Goal: Task Accomplishment & Management: Use online tool/utility

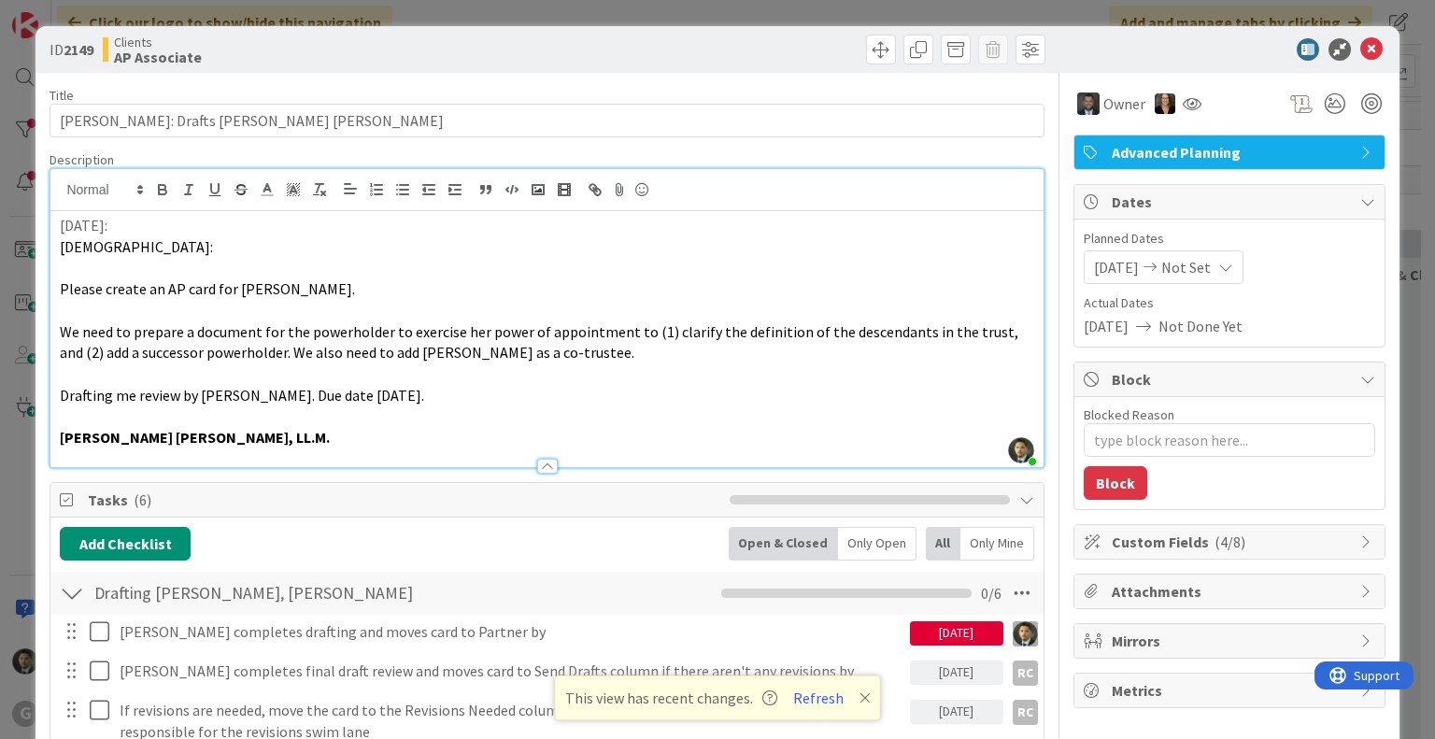
scroll to position [1589, 0]
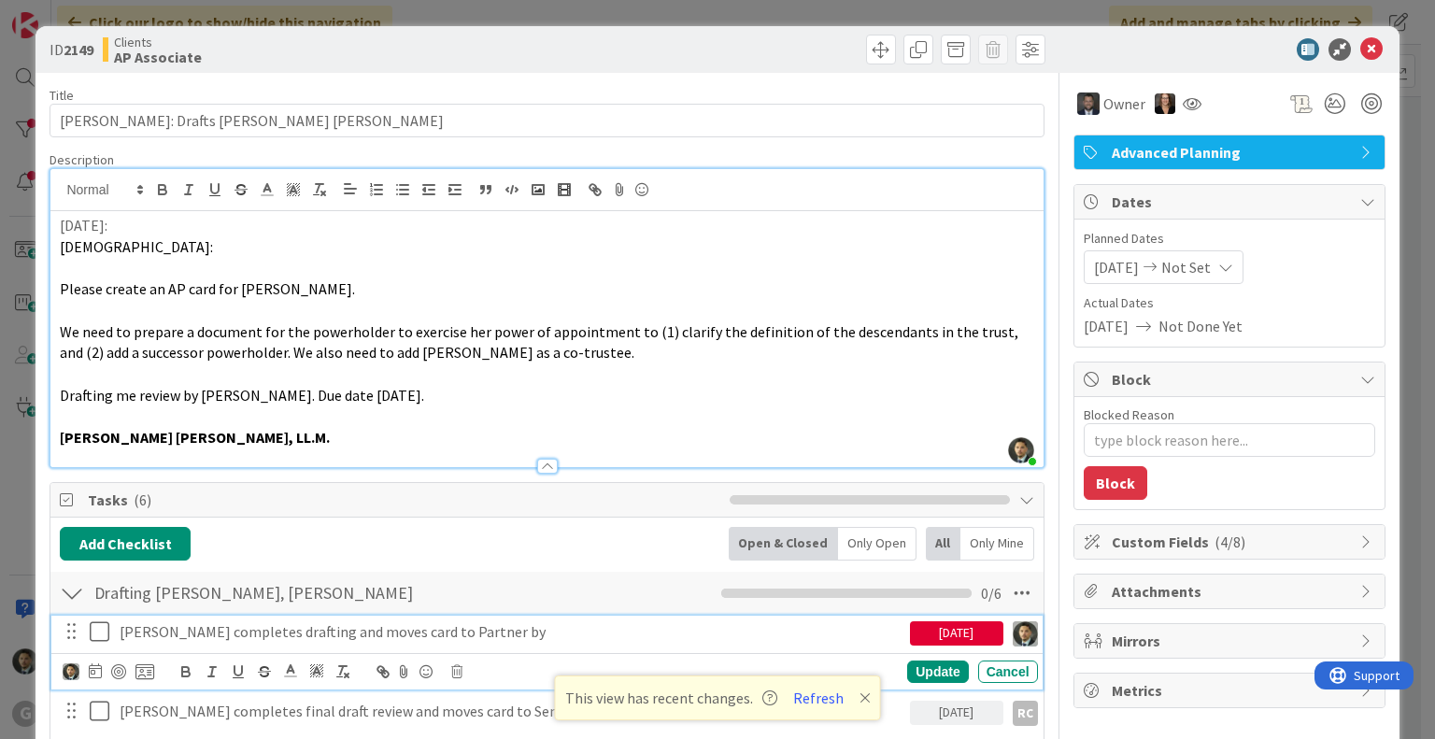
click at [96, 635] on icon at bounding box center [104, 632] width 28 height 22
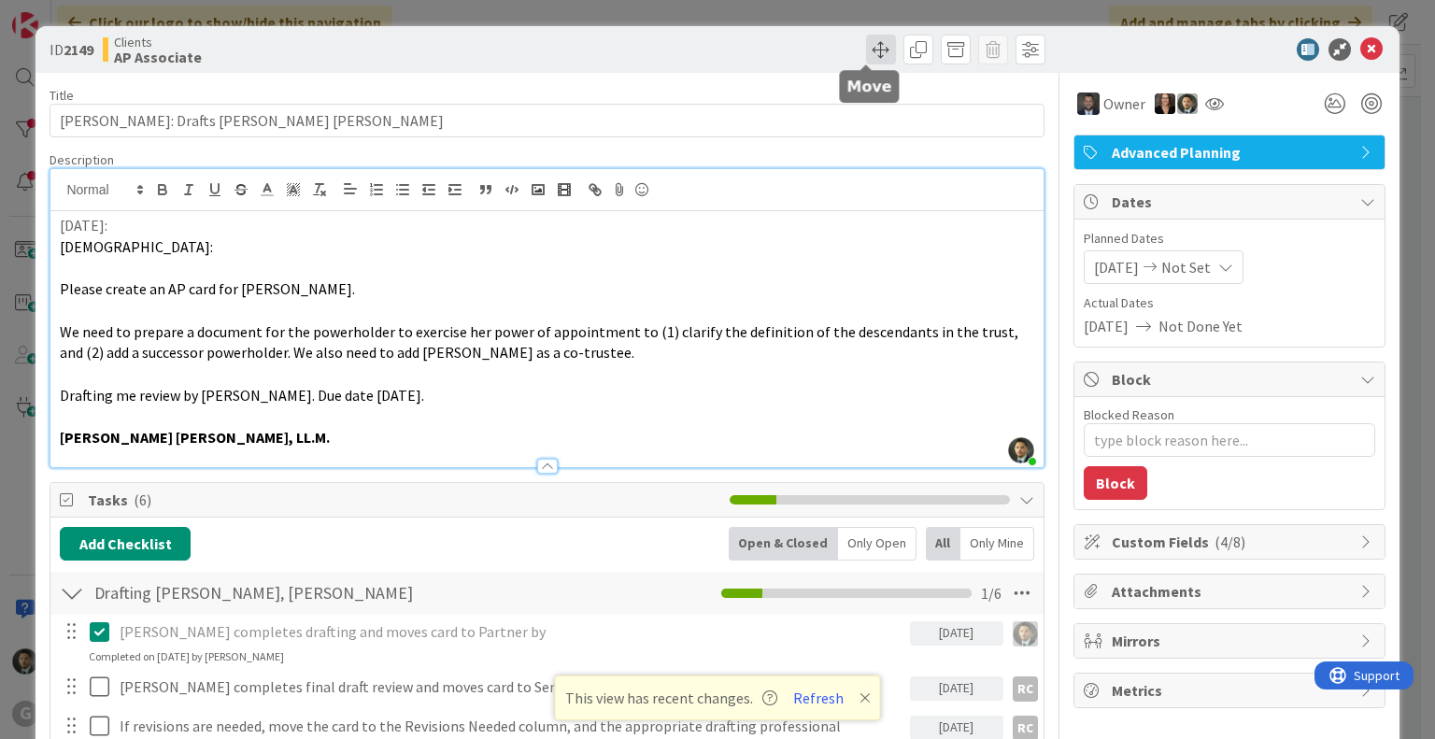
click at [870, 52] on span at bounding box center [881, 50] width 30 height 30
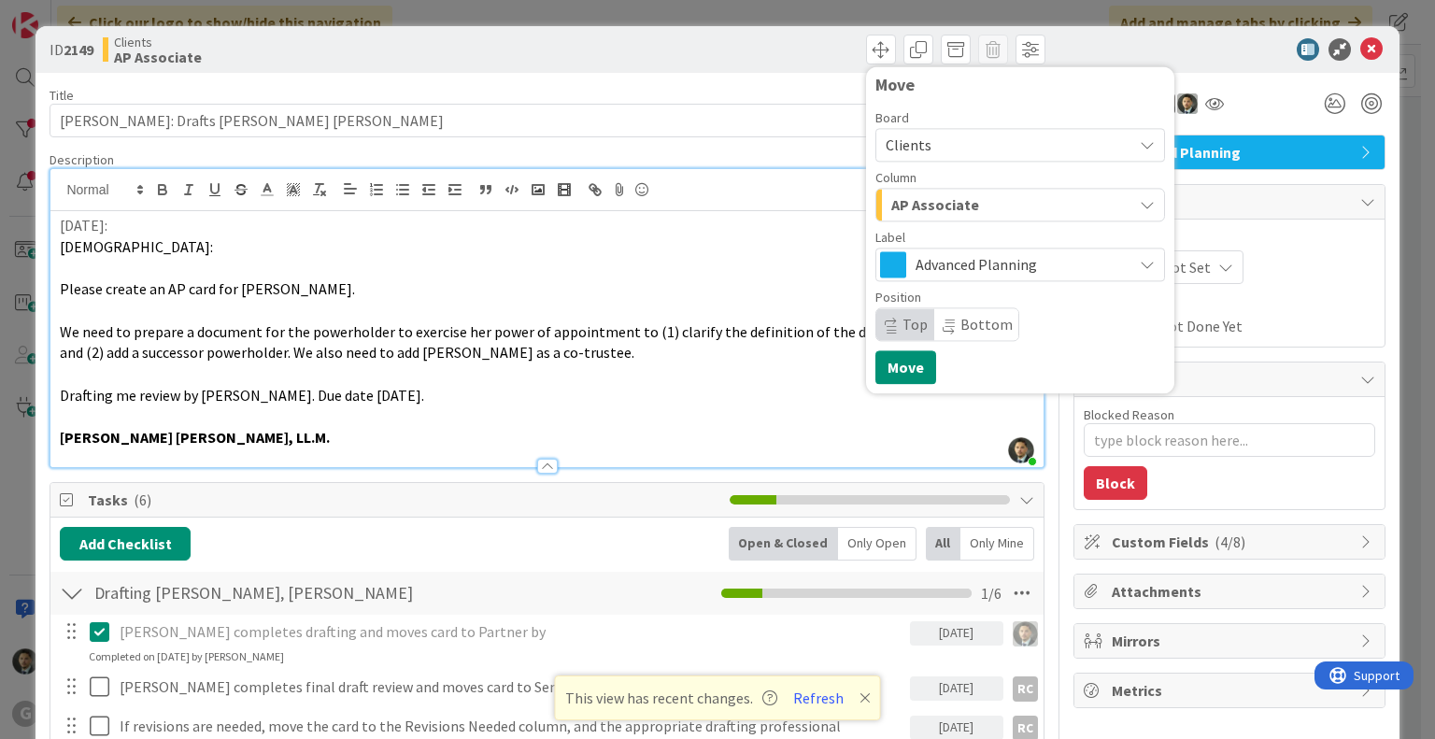
click at [917, 193] on span "AP Associate" at bounding box center [936, 205] width 88 height 24
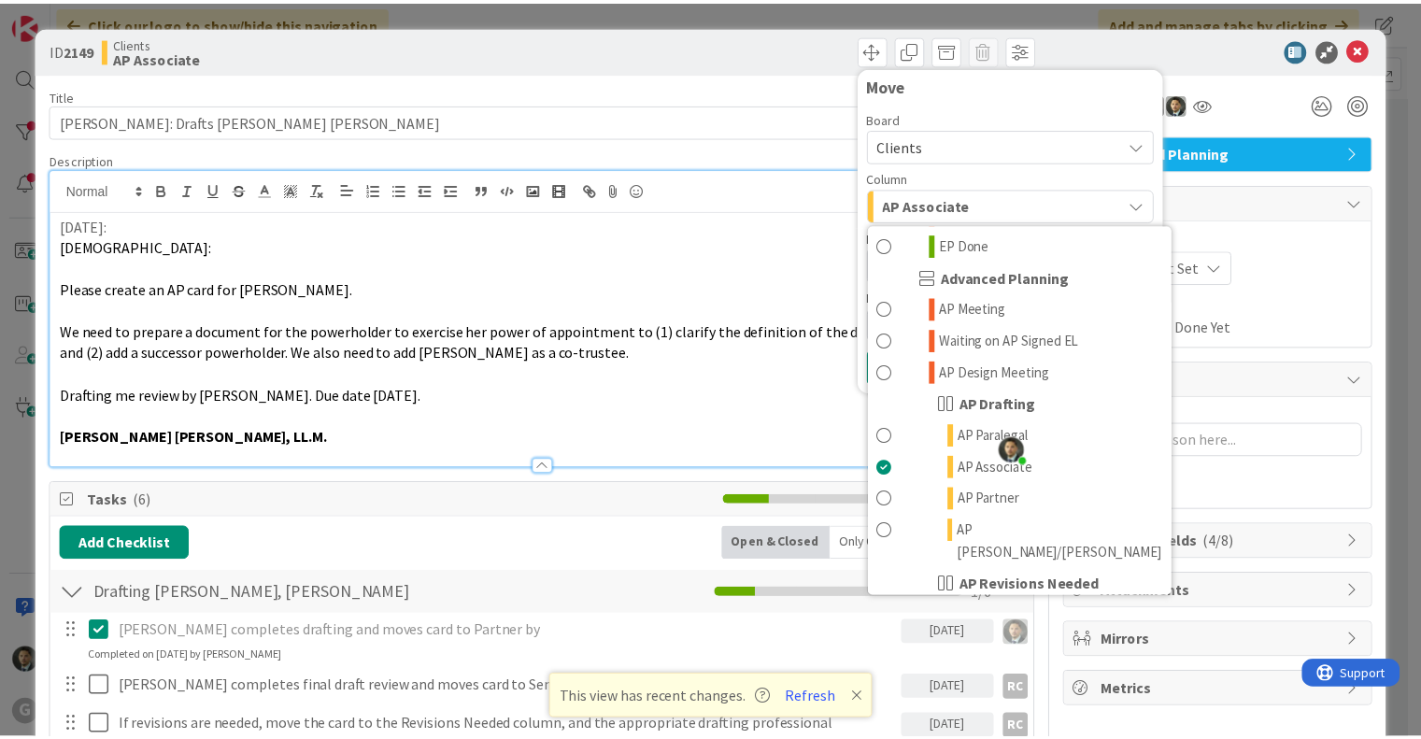
scroll to position [654, 0]
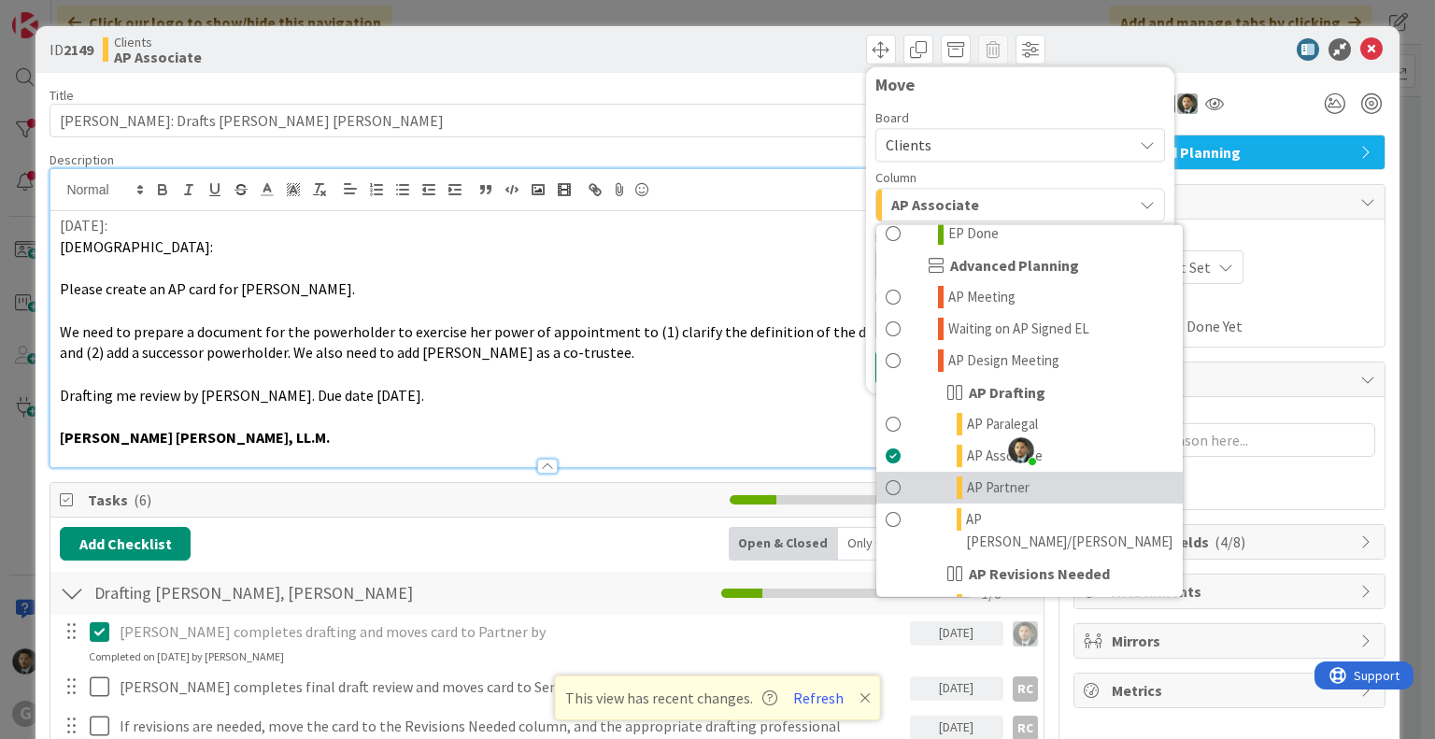
click at [983, 477] on span "AP Partner" at bounding box center [998, 488] width 63 height 22
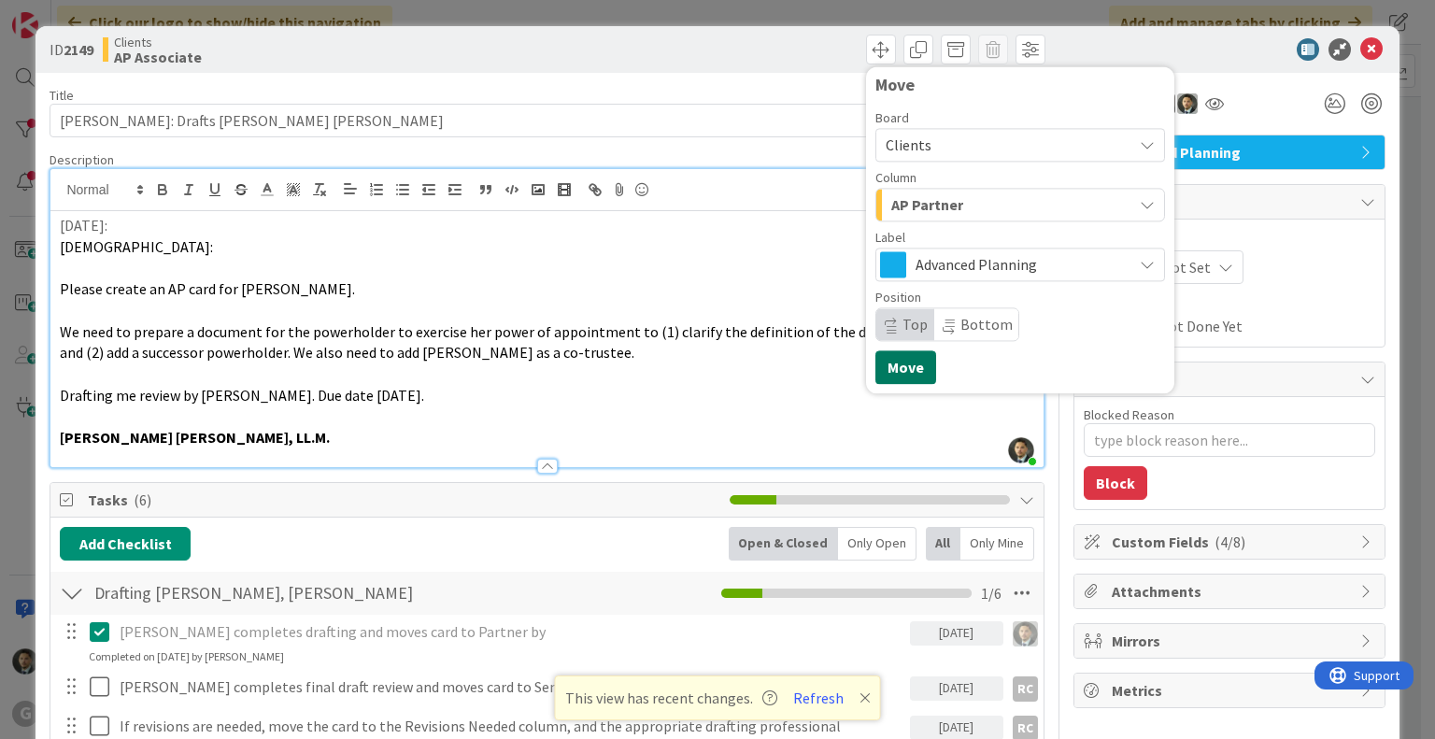
click at [876, 358] on button "Move" at bounding box center [906, 367] width 61 height 34
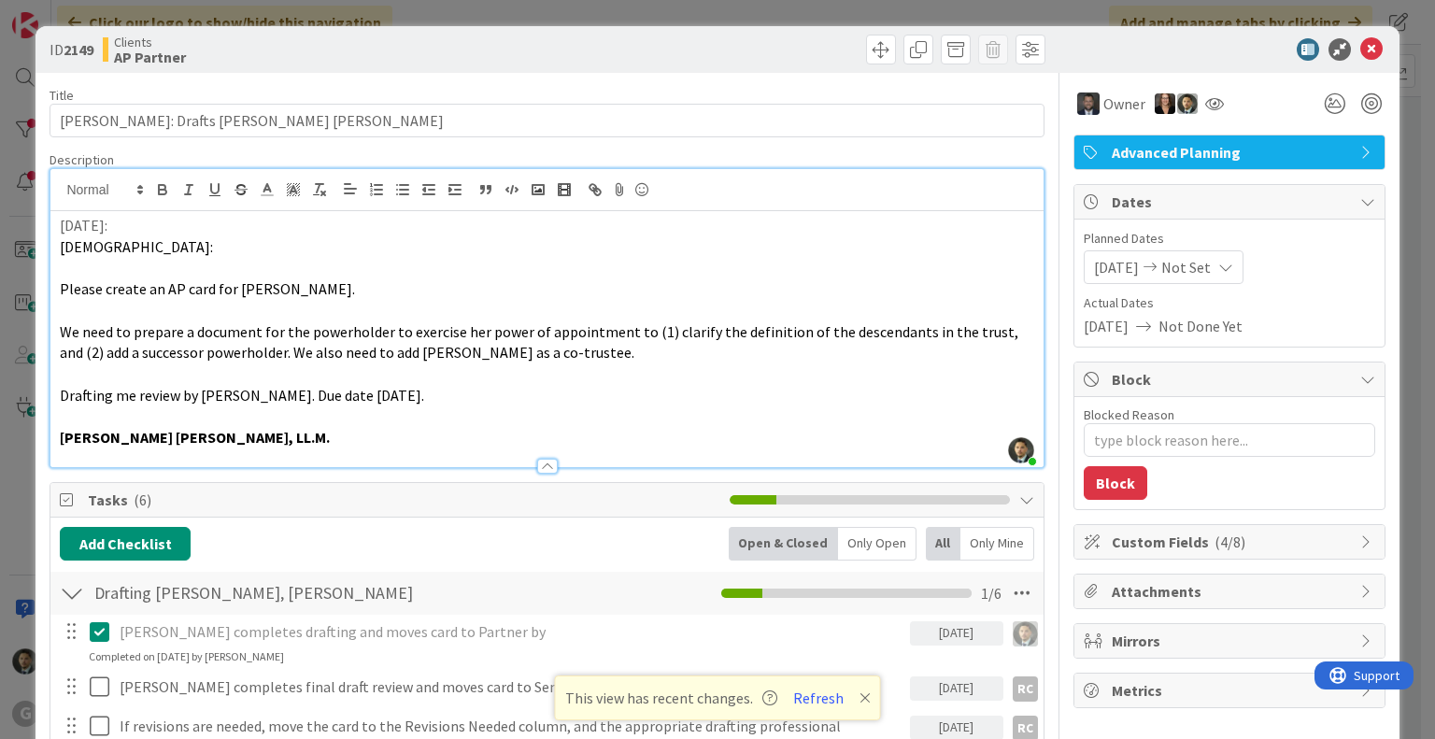
type textarea "x"
click at [817, 12] on div "ID 2149 Clients AP Partner Move Move Title 31 / 128 Adams, Mike: Drafts Chris B…" at bounding box center [717, 369] width 1435 height 739
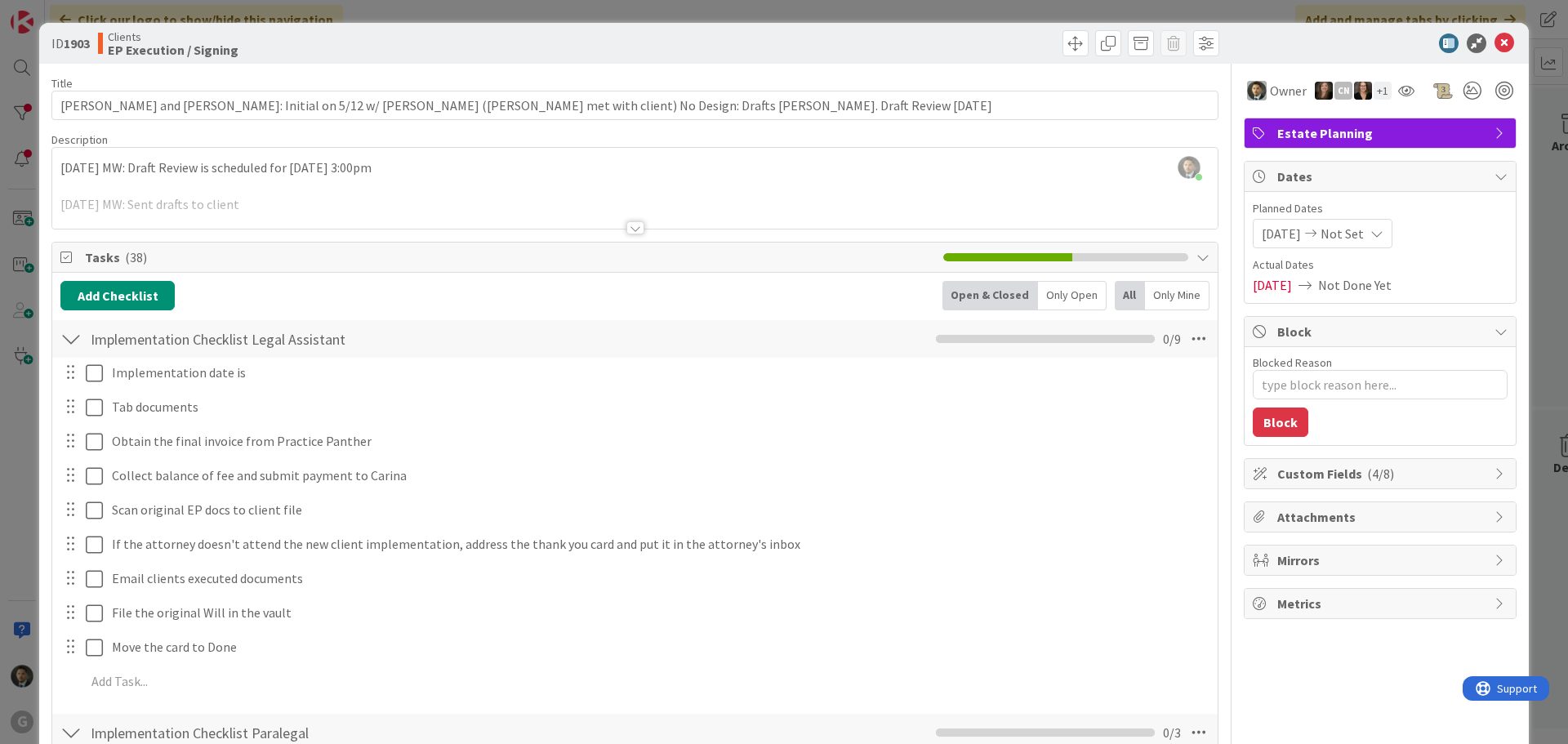
type textarea "x"
drag, startPoint x: 1265, startPoint y: 4, endPoint x: 907, endPoint y: 46, distance: 360.5
click at [907, 46] on div "ID 1903 Clients EP Execution / Signing Title 123 / 128 [PERSON_NAME] and [PERSO…" at bounding box center [784, 372] width 1568 height 744
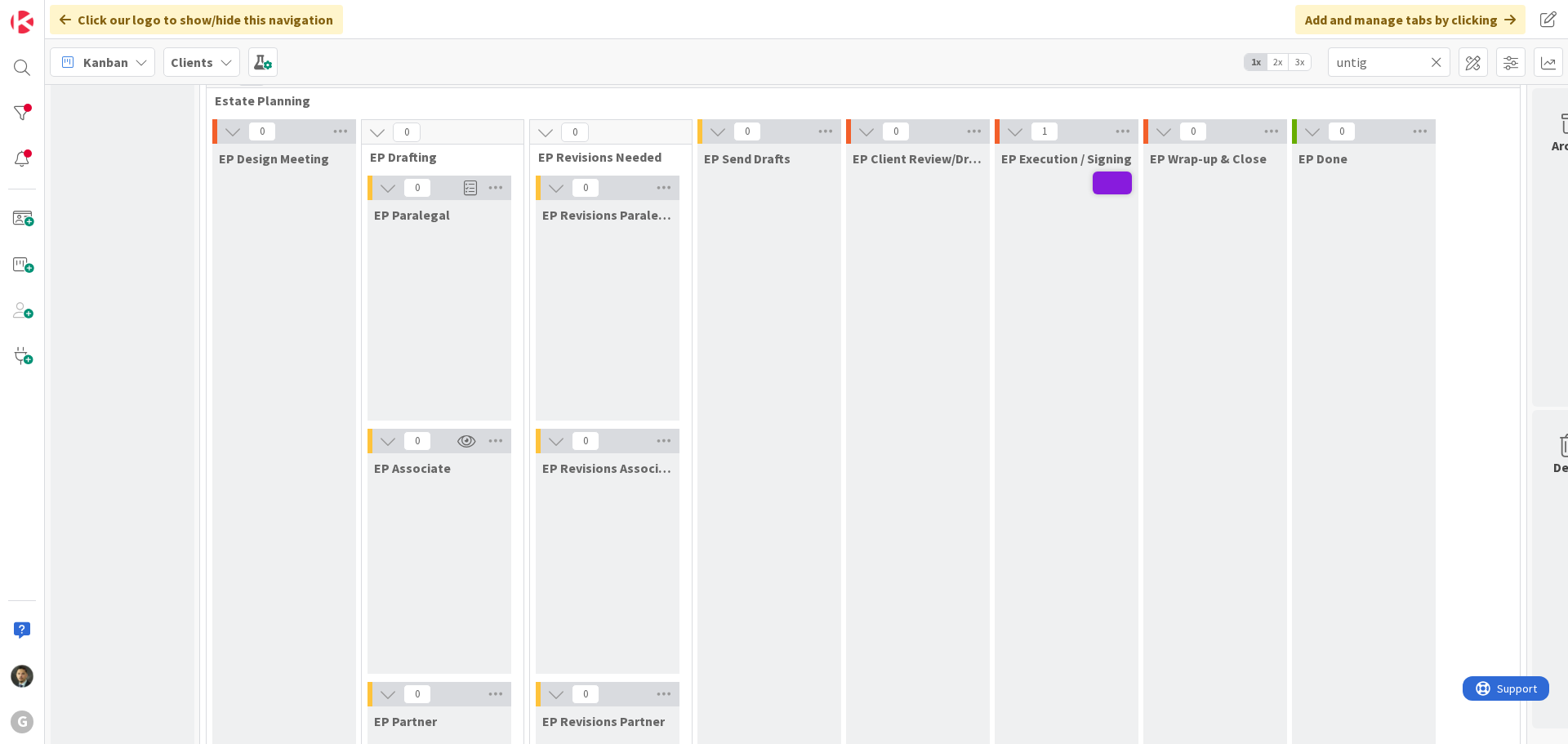
click at [932, 80] on div "Kanban Clients 1x 2x 3x untig" at bounding box center [806, 61] width 1523 height 45
click at [1436, 59] on icon at bounding box center [1436, 62] width 11 height 15
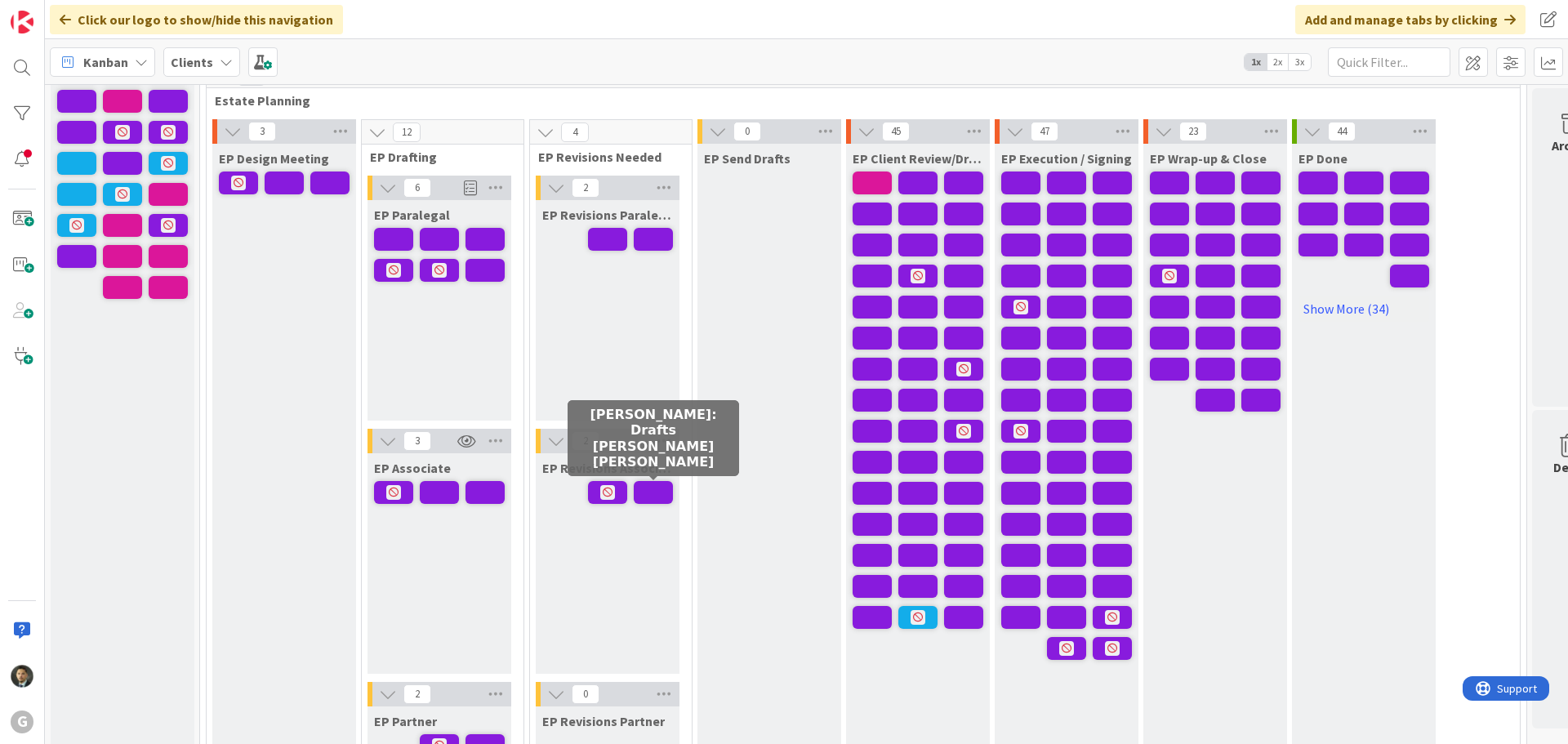
click at [653, 496] on span at bounding box center [653, 492] width 39 height 23
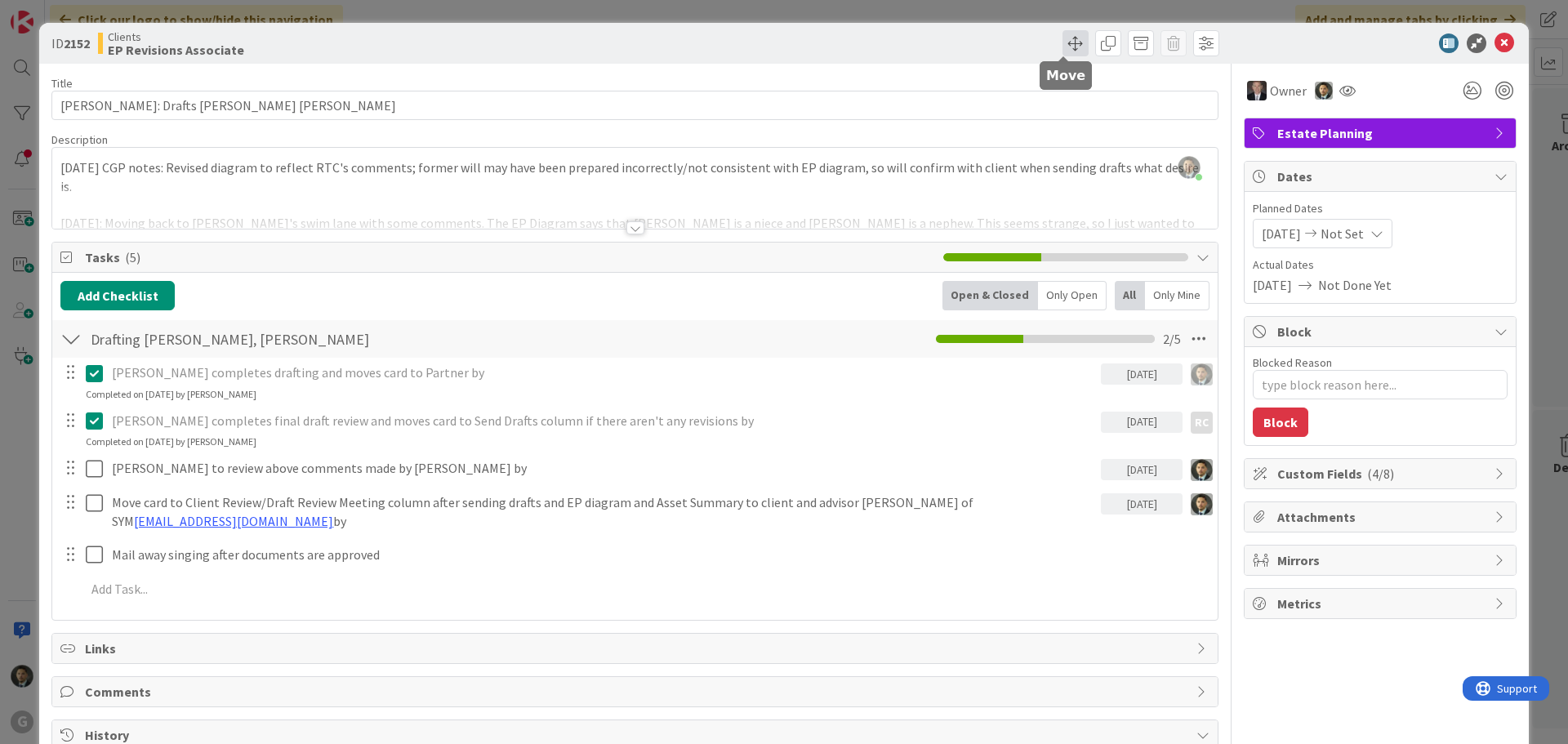
click at [1067, 41] on span at bounding box center [1076, 44] width 26 height 26
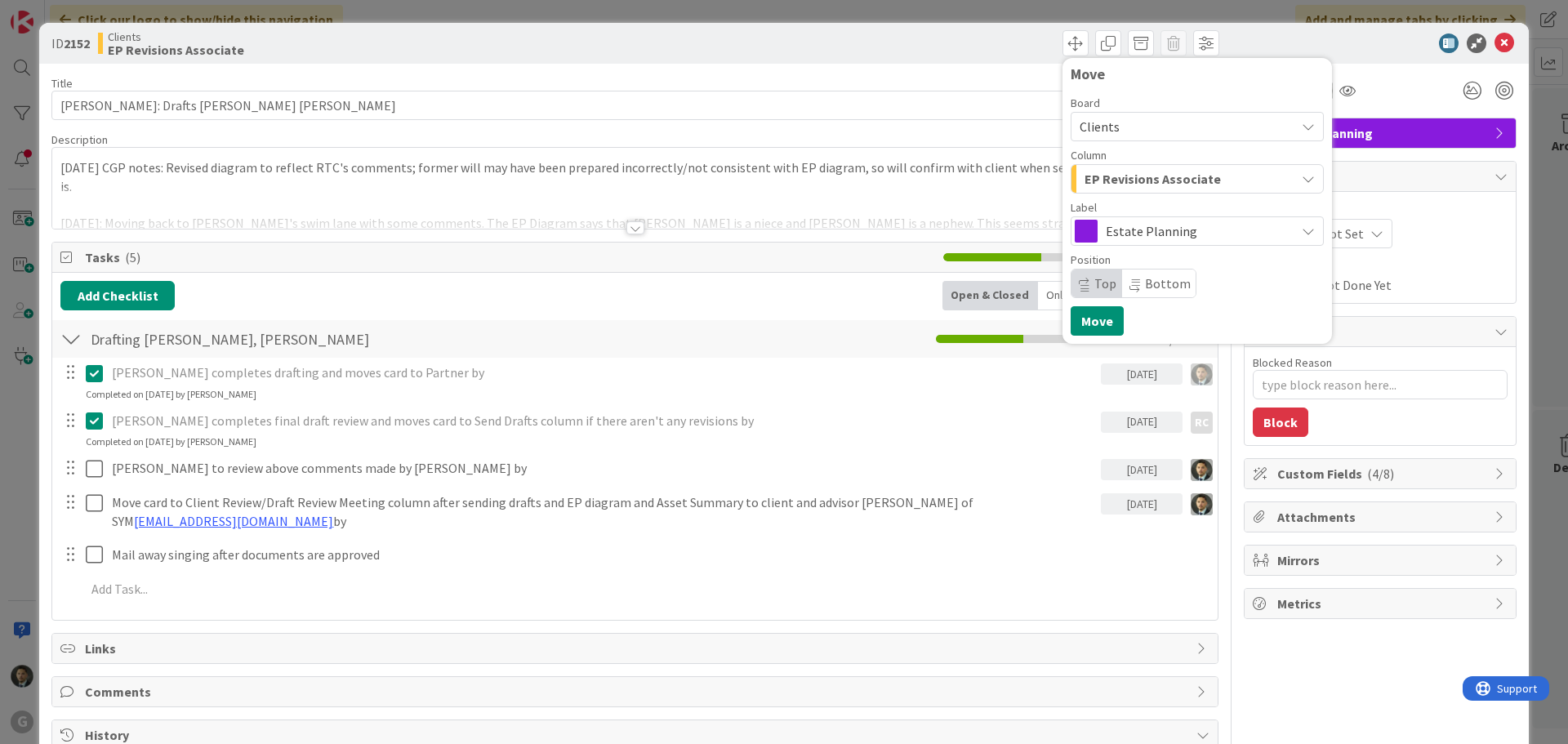
click at [1134, 189] on span "EP Revisions Associate" at bounding box center [1153, 179] width 136 height 21
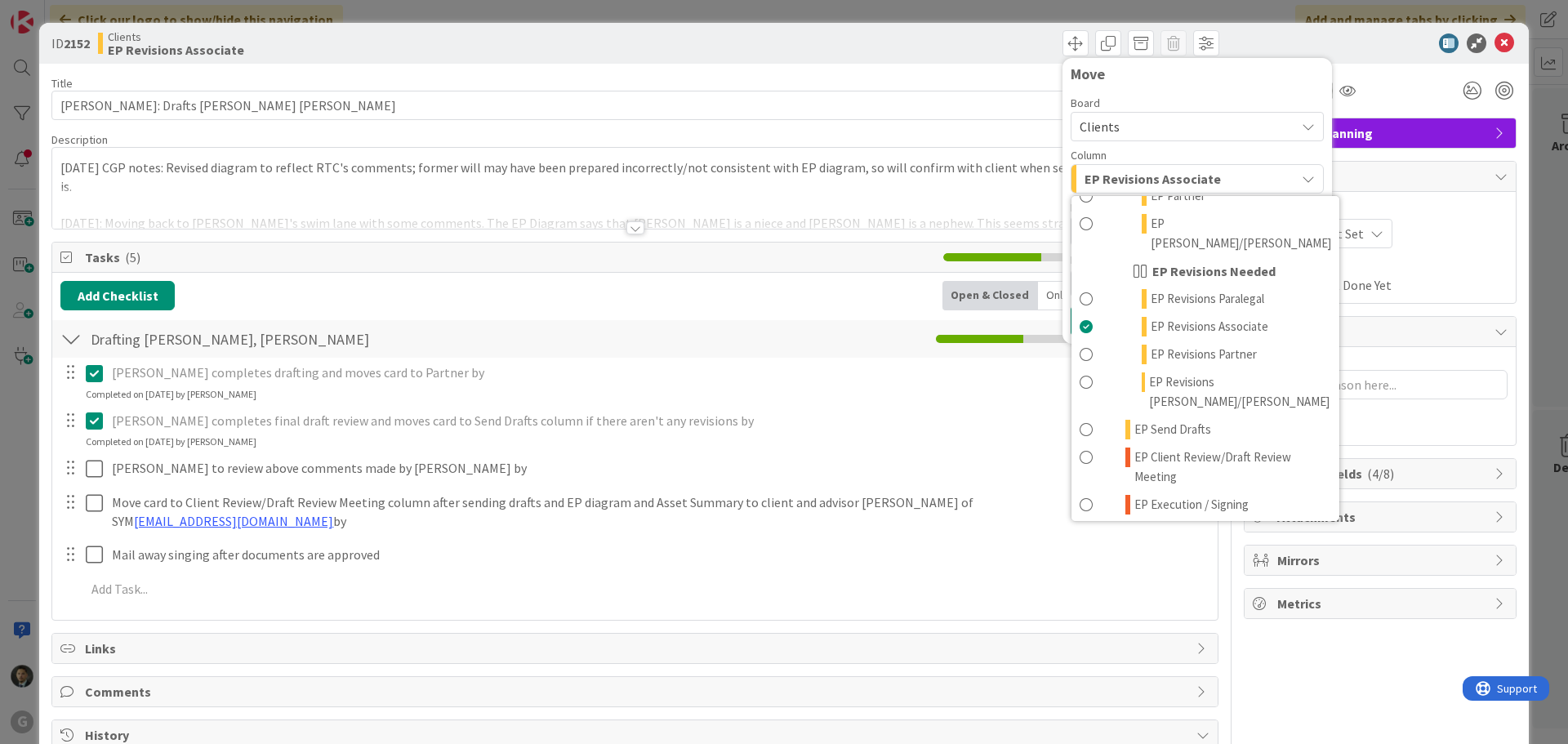
scroll to position [245, 0]
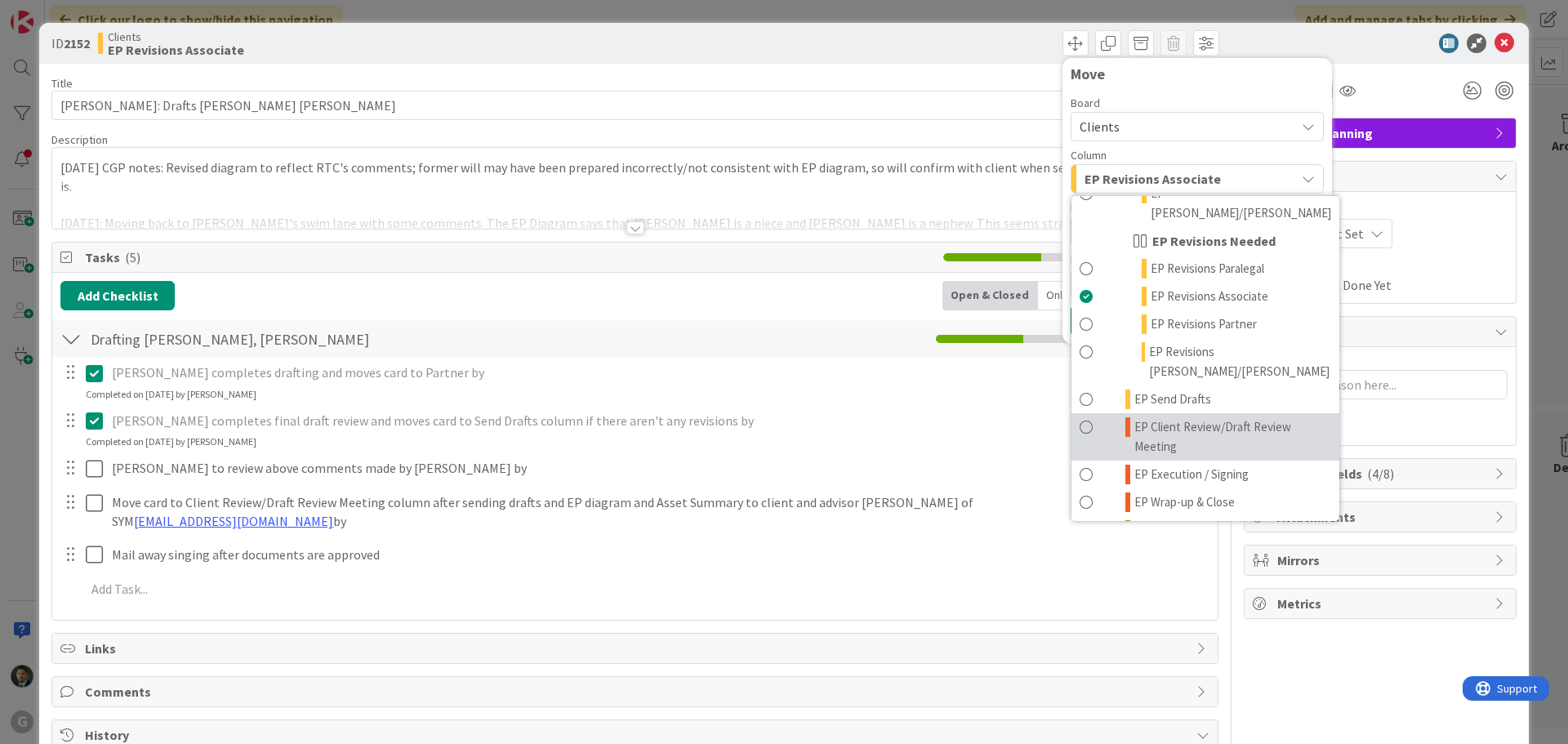
click at [1161, 418] on span "EP Client Review/Draft Review Meeting" at bounding box center [1232, 437] width 197 height 39
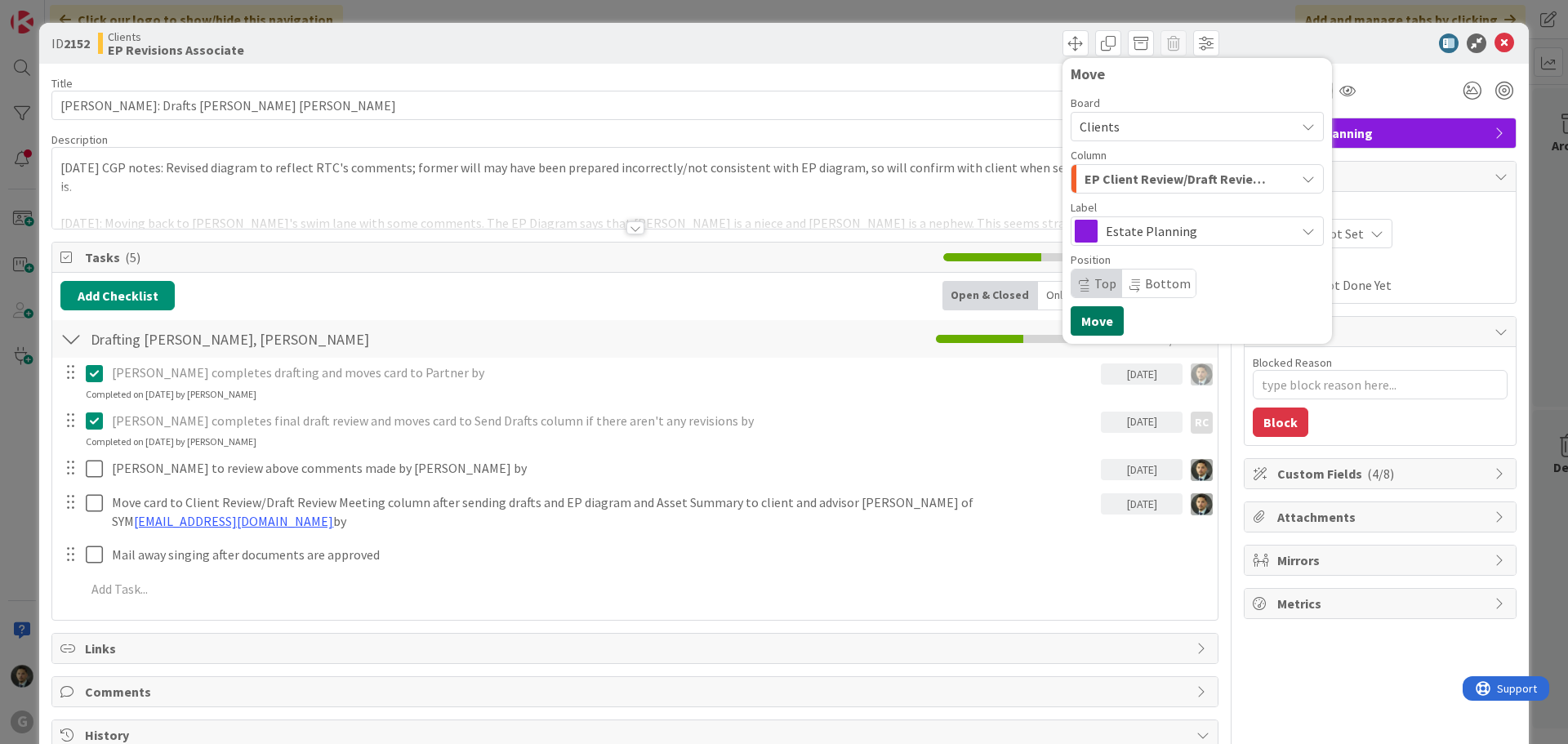
click at [1077, 325] on button "Move" at bounding box center [1097, 321] width 53 height 30
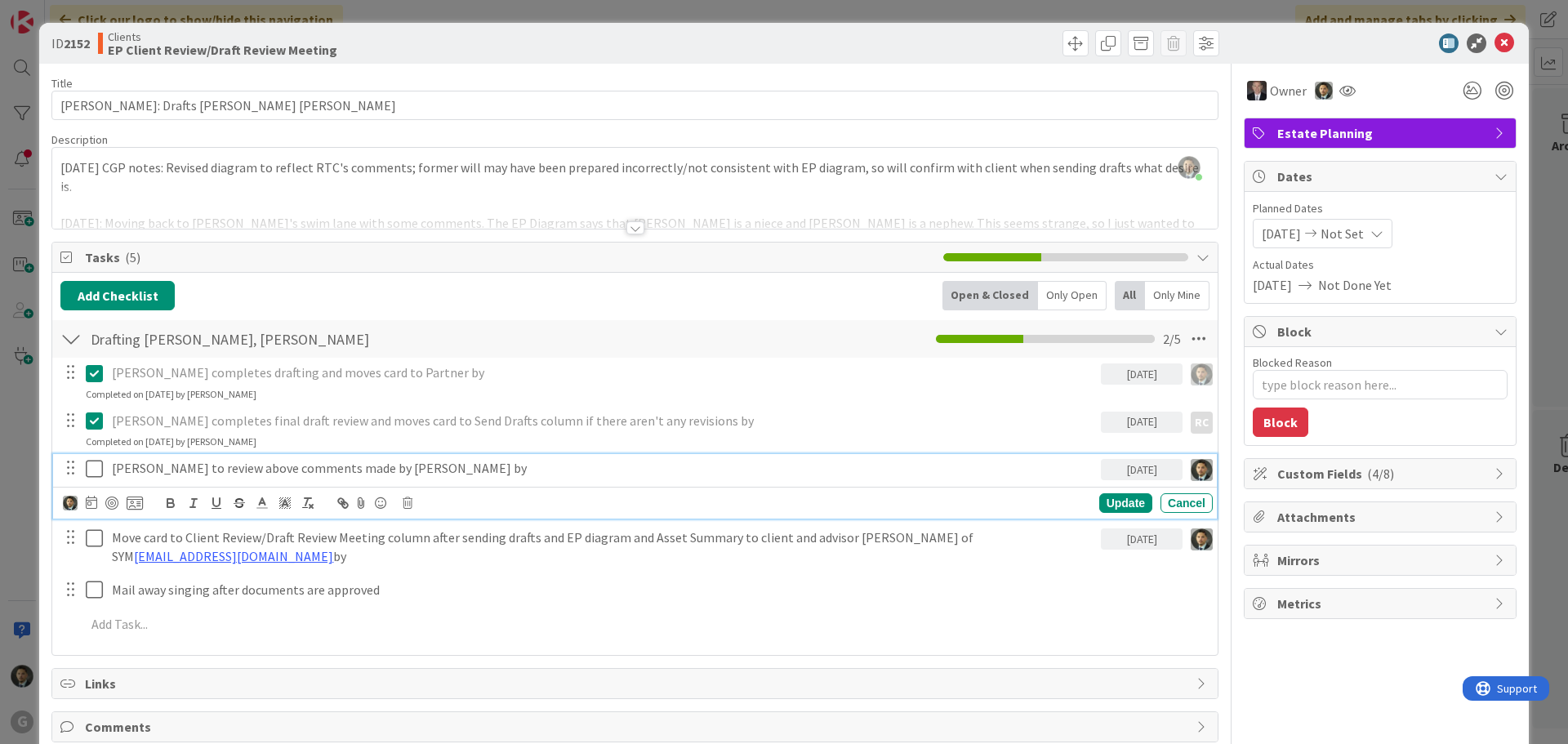
click at [96, 467] on icon at bounding box center [98, 469] width 24 height 19
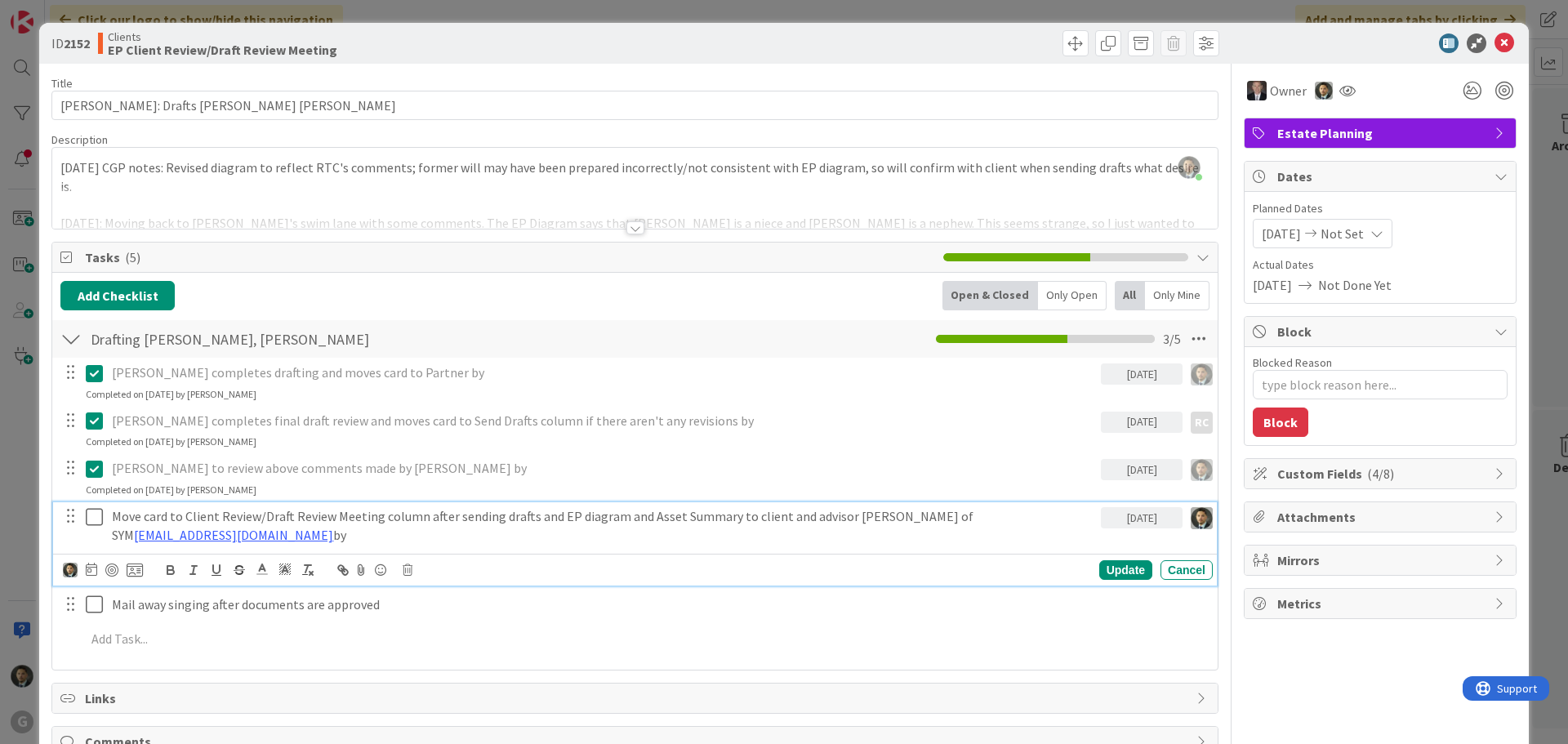
click at [90, 515] on icon at bounding box center [98, 517] width 24 height 19
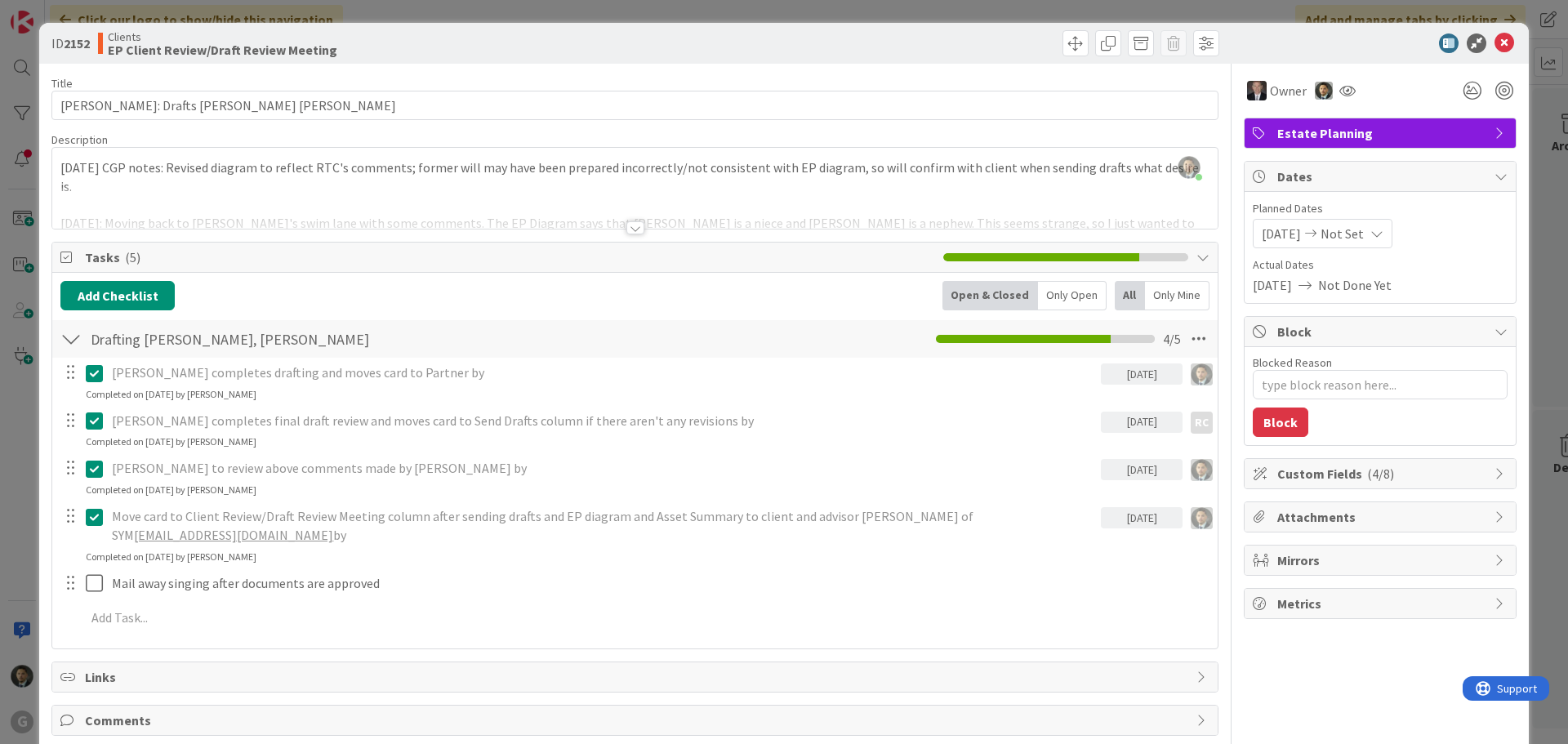
click at [732, 10] on div "ID 2152 Clients EP Client Review/Draft Review Meeting Move Move Title 35 / 128 …" at bounding box center [784, 372] width 1568 height 744
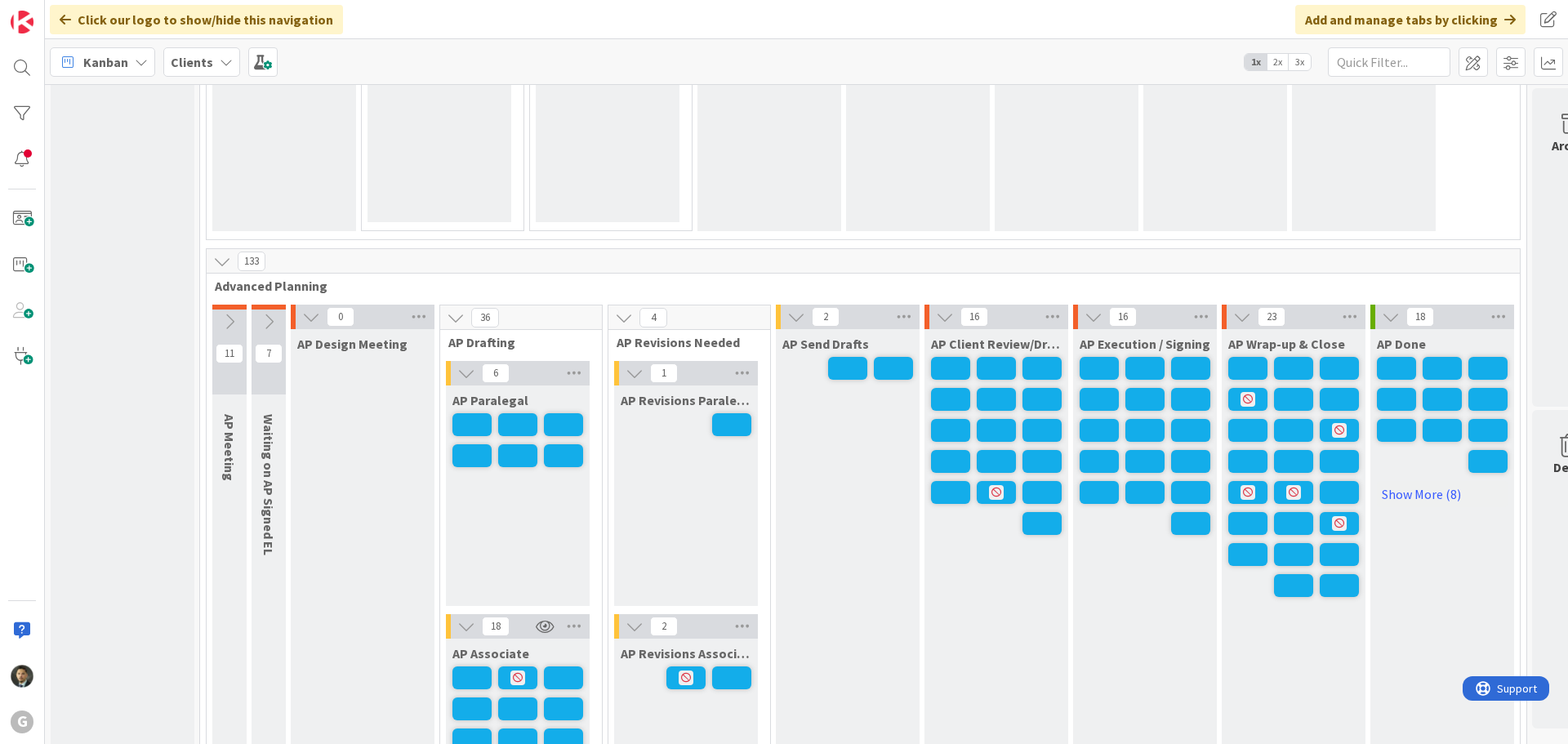
scroll to position [1144, 0]
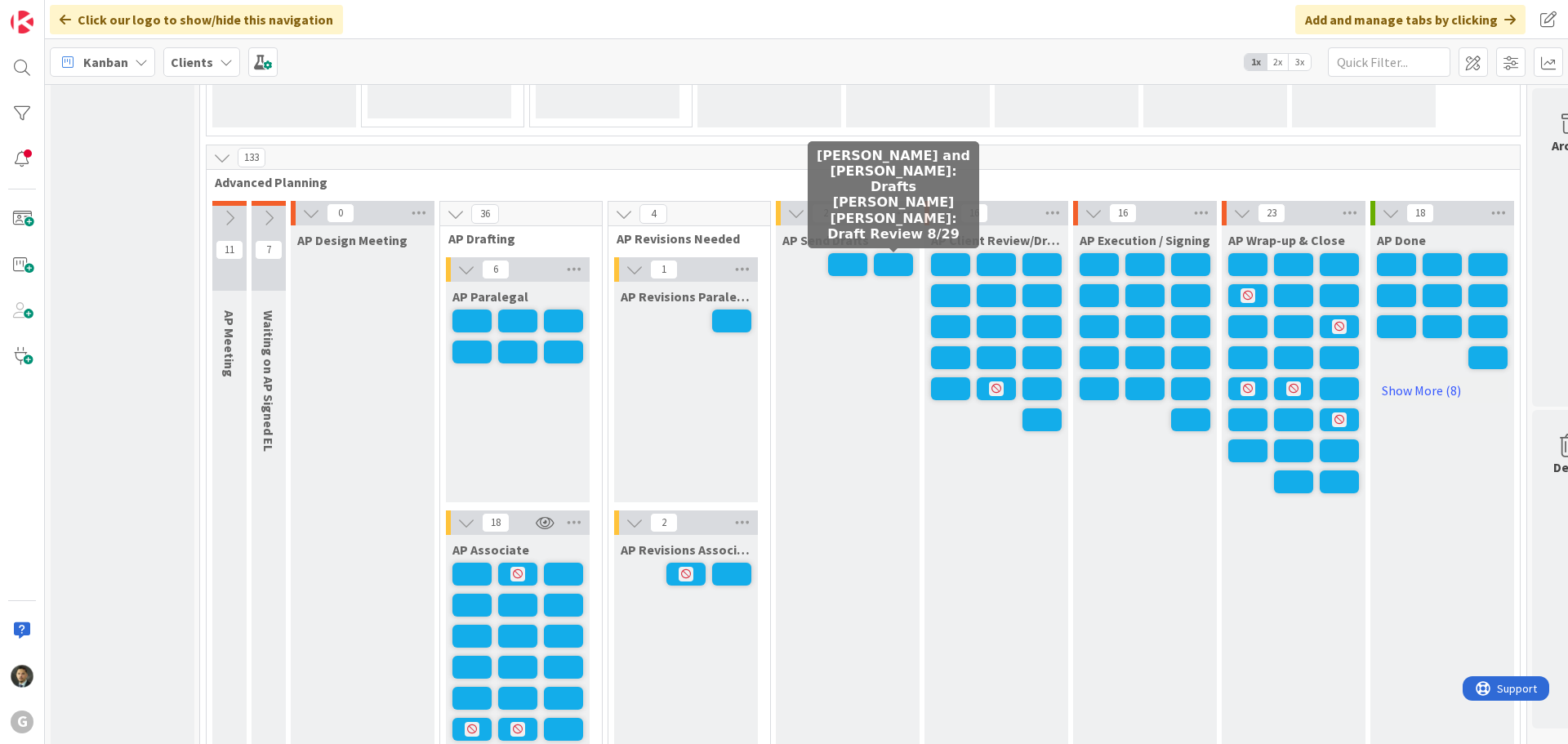
click at [902, 266] on span at bounding box center [893, 265] width 39 height 23
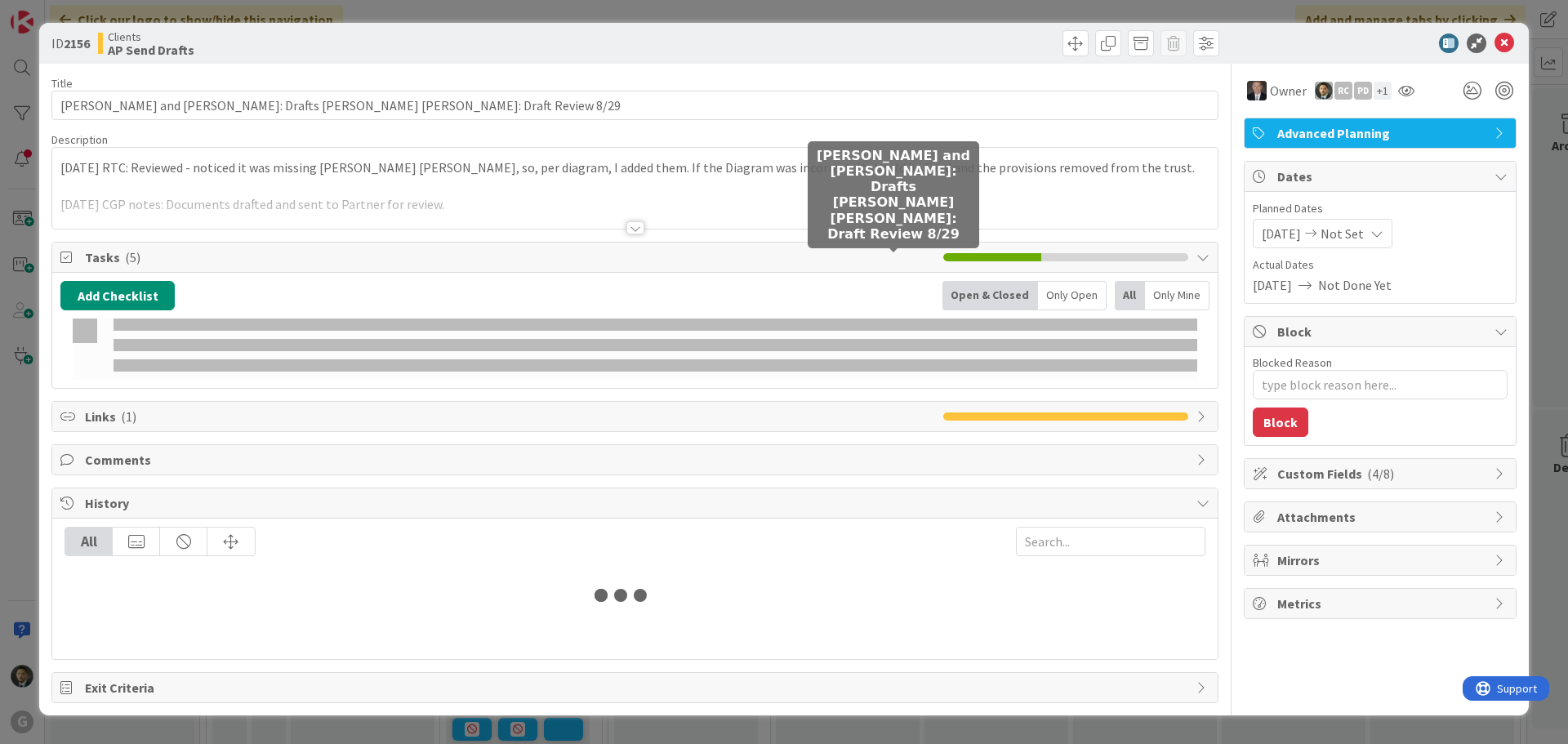
type textarea "x"
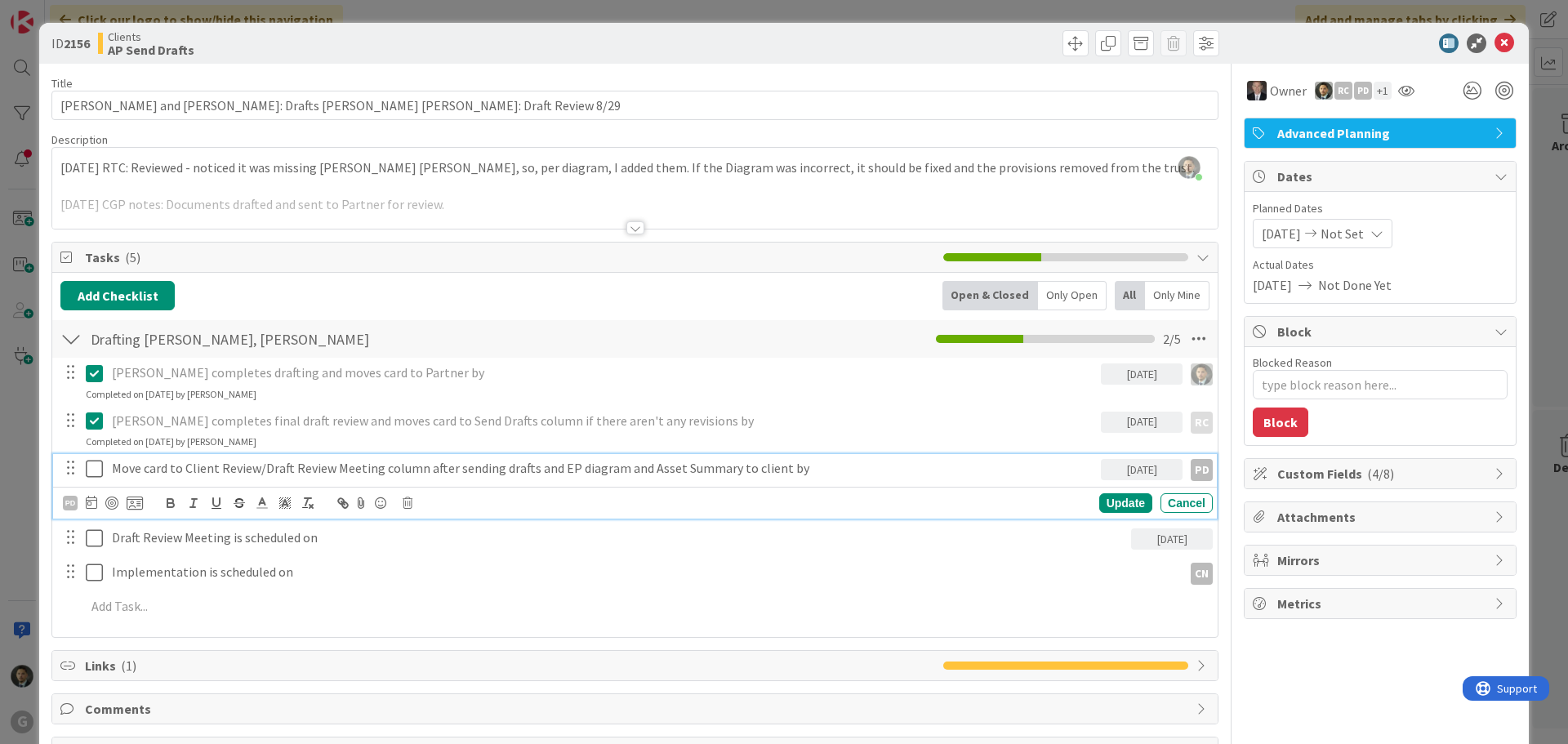
click at [529, 468] on p "Move card to Client Review/Draft Review Meeting column after sending drafts and…" at bounding box center [603, 468] width 982 height 18
drag, startPoint x: 673, startPoint y: 466, endPoint x: 530, endPoint y: 462, distance: 143.1
click at [530, 462] on p "Move card to Client Review/Draft Review Meeting column after sending drafts (fo…" at bounding box center [603, 468] width 982 height 18
copy p "(for this card and EP card)"
click at [1103, 505] on div "Update" at bounding box center [1126, 503] width 53 height 19
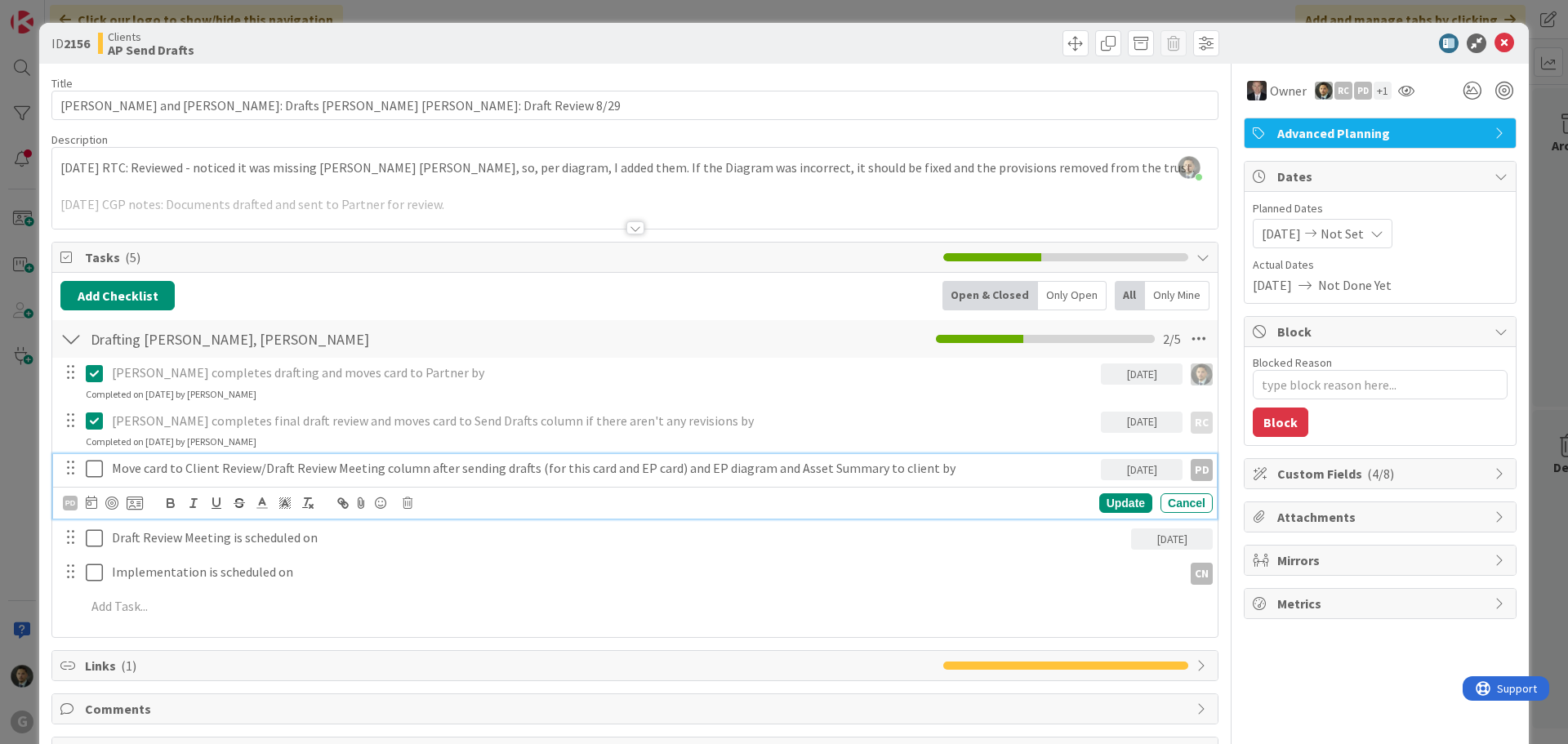
type textarea "x"
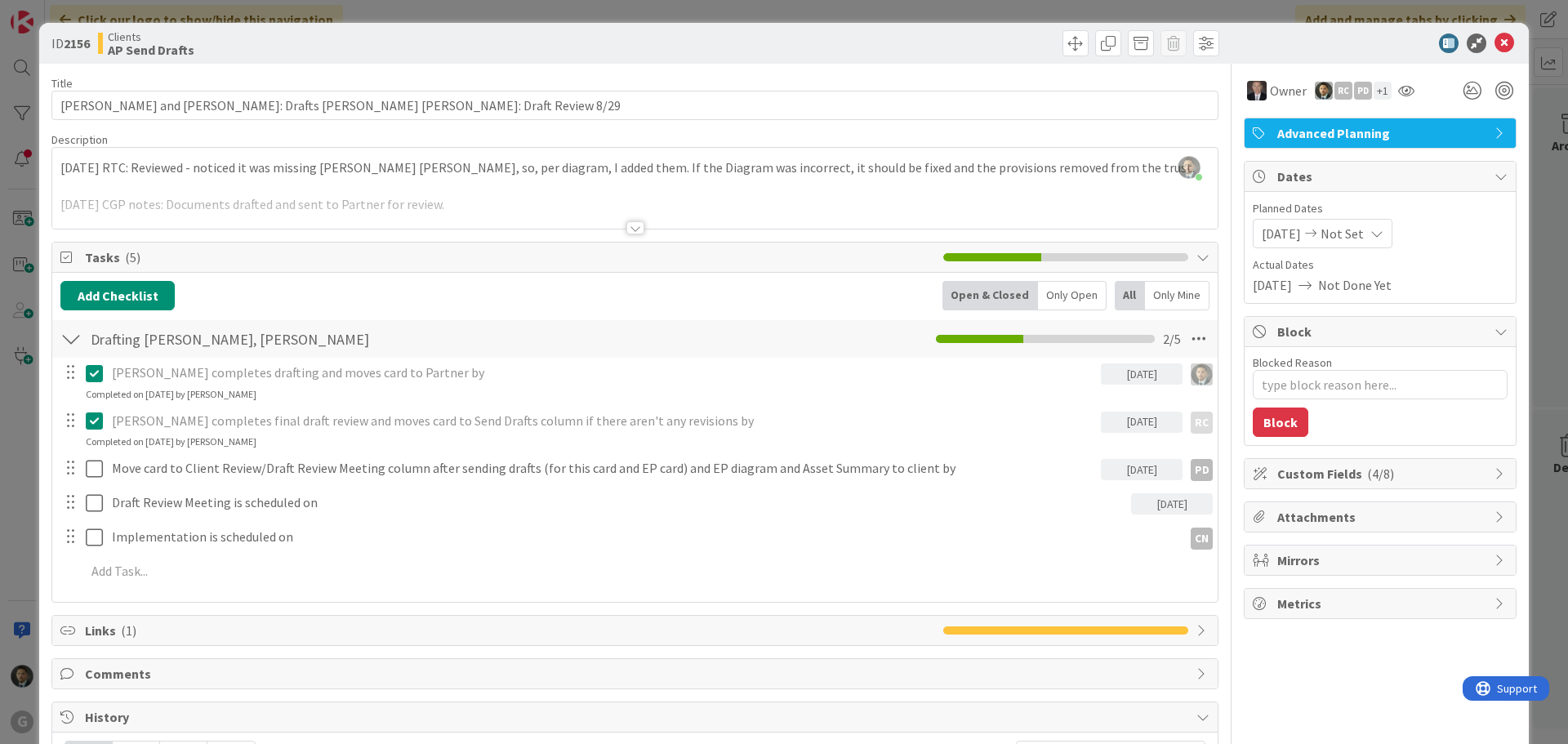
click at [998, 14] on div "ID 2156 Clients AP Send Drafts Title 61 / 128 [PERSON_NAME] and [PERSON_NAME]: …" at bounding box center [784, 372] width 1568 height 744
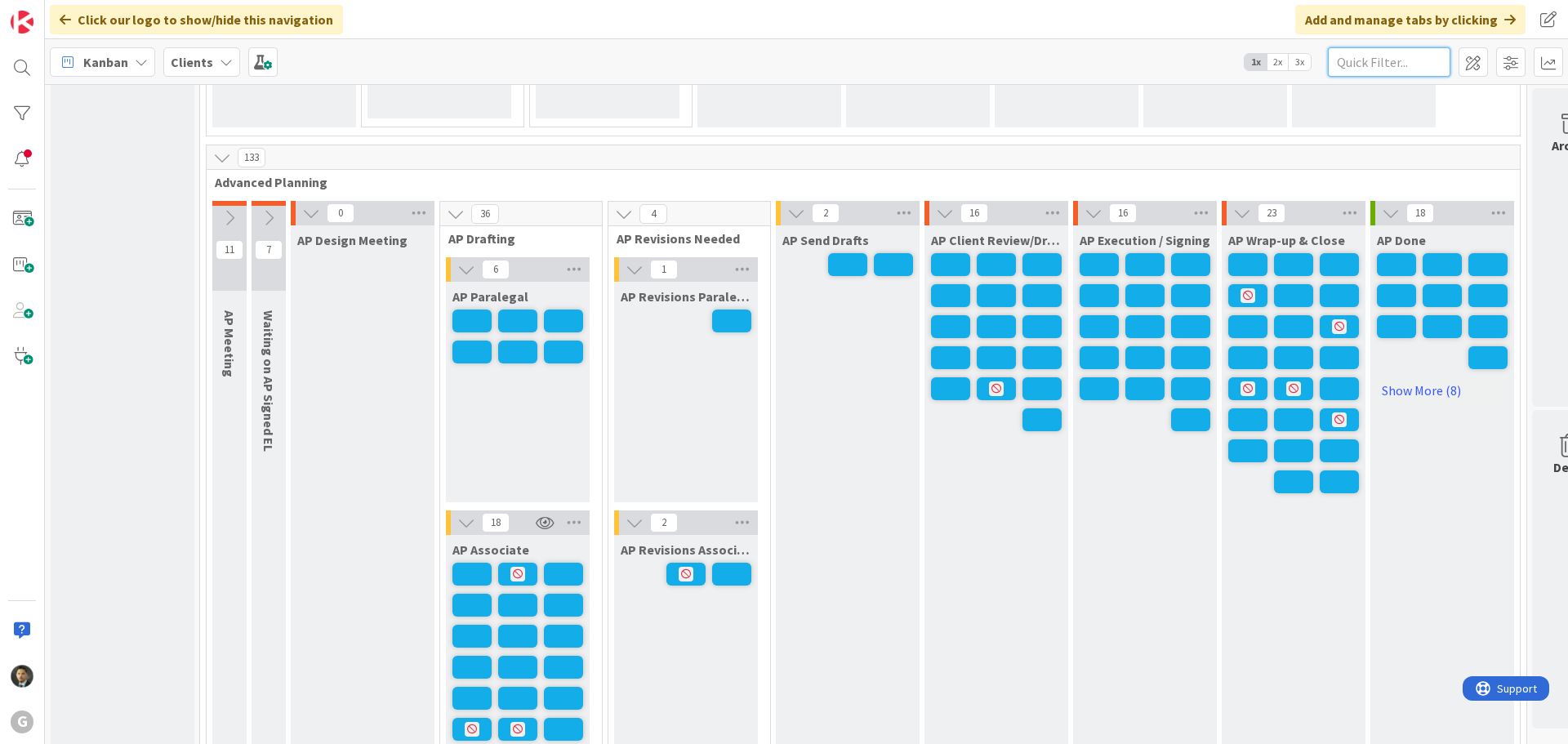
click at [1368, 63] on input "text" at bounding box center [1389, 62] width 122 height 30
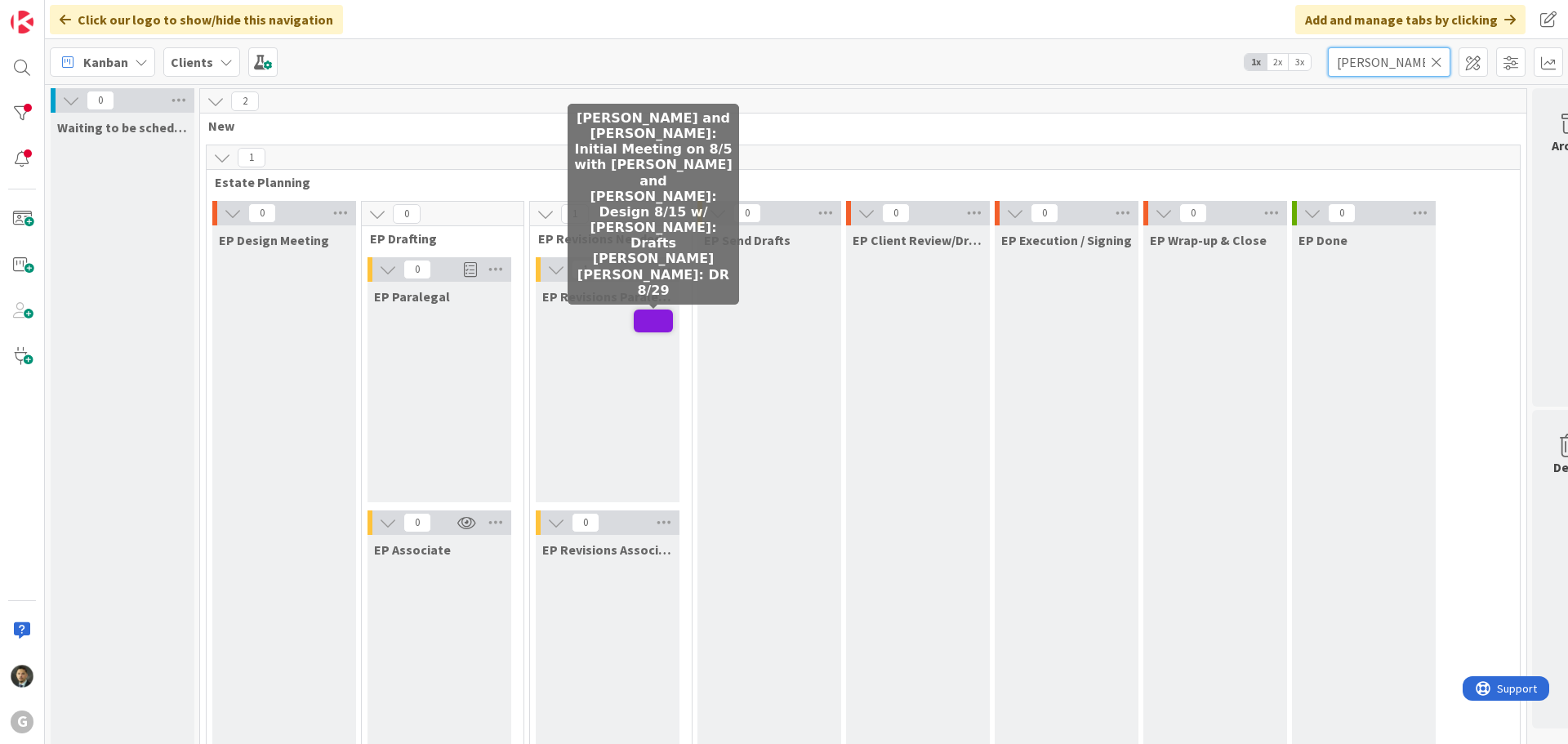
type input "[PERSON_NAME]"
click at [650, 325] on span at bounding box center [653, 321] width 39 height 23
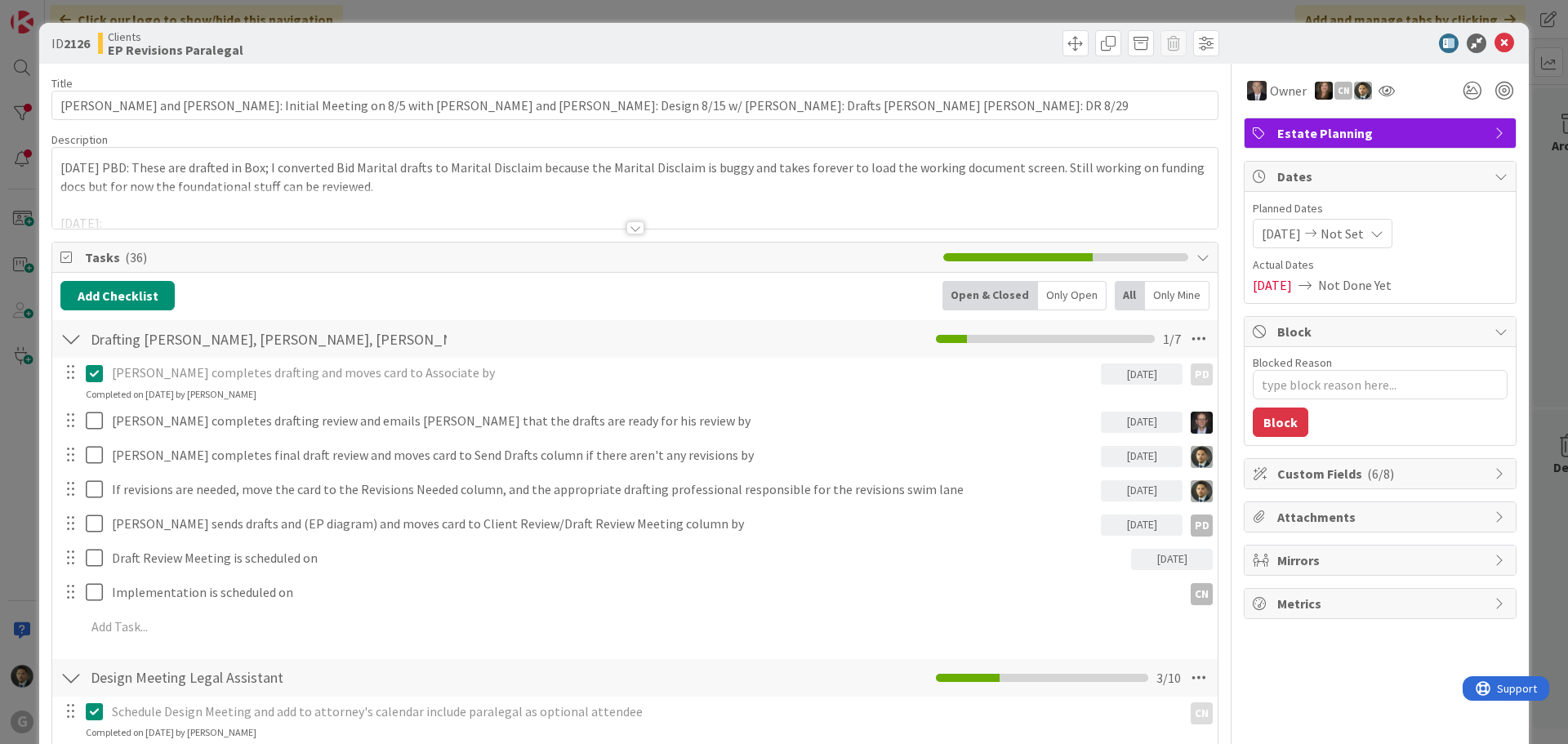
type textarea "x"
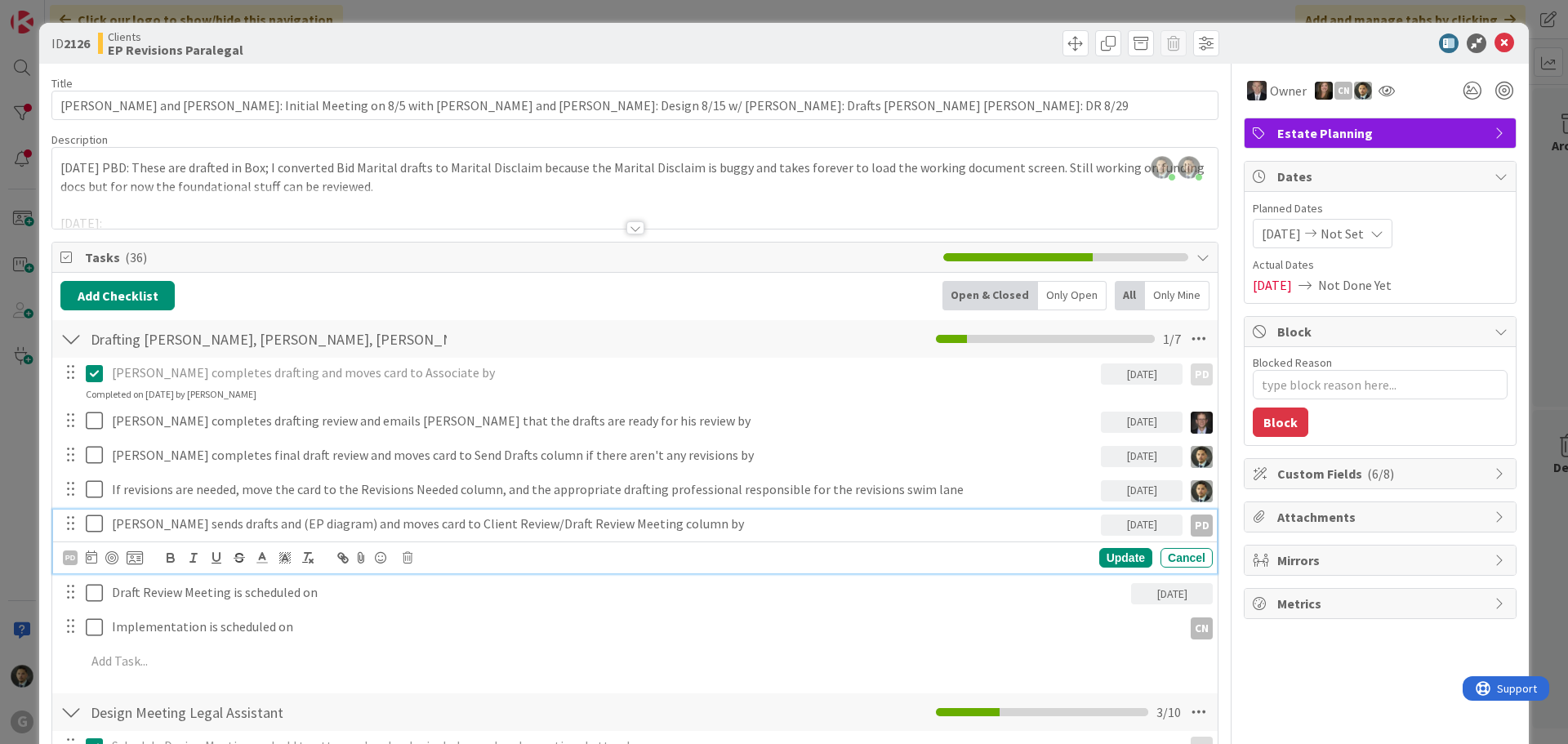
click at [297, 525] on p "[PERSON_NAME] sends drafts and (EP diagram) and moves card to Client Review/Dra…" at bounding box center [603, 524] width 982 height 18
click at [301, 525] on p "[PERSON_NAME] sends drafts and (EP diagram) and moves card to Client Review/Dra…" at bounding box center [603, 524] width 982 height 18
click at [1113, 555] on div "Update" at bounding box center [1126, 558] width 53 height 19
type textarea "x"
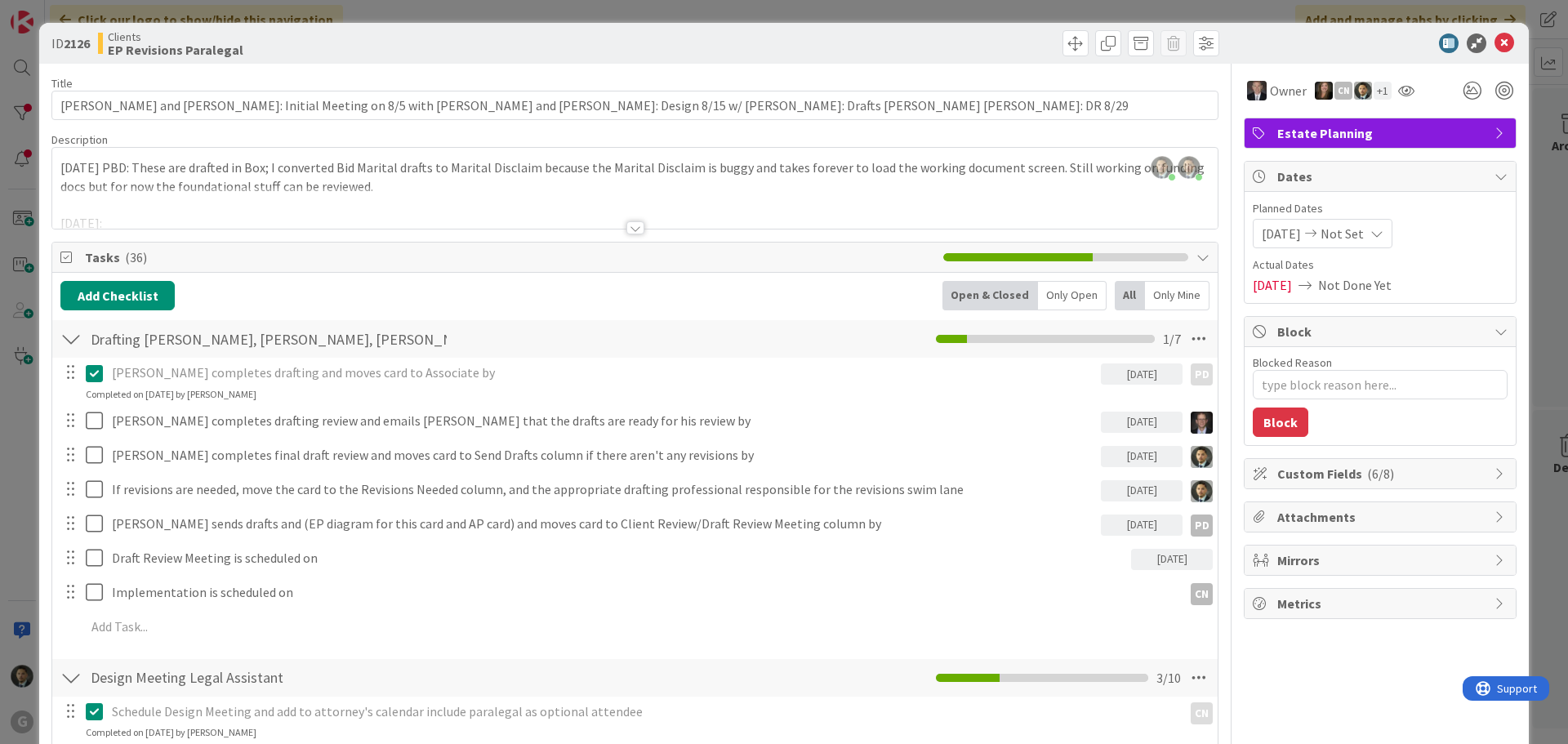
click at [959, 18] on div "ID 2126 Clients EP Revisions Paralegal Title 121 / 128 [PERSON_NAME] and [PERSO…" at bounding box center [784, 372] width 1568 height 744
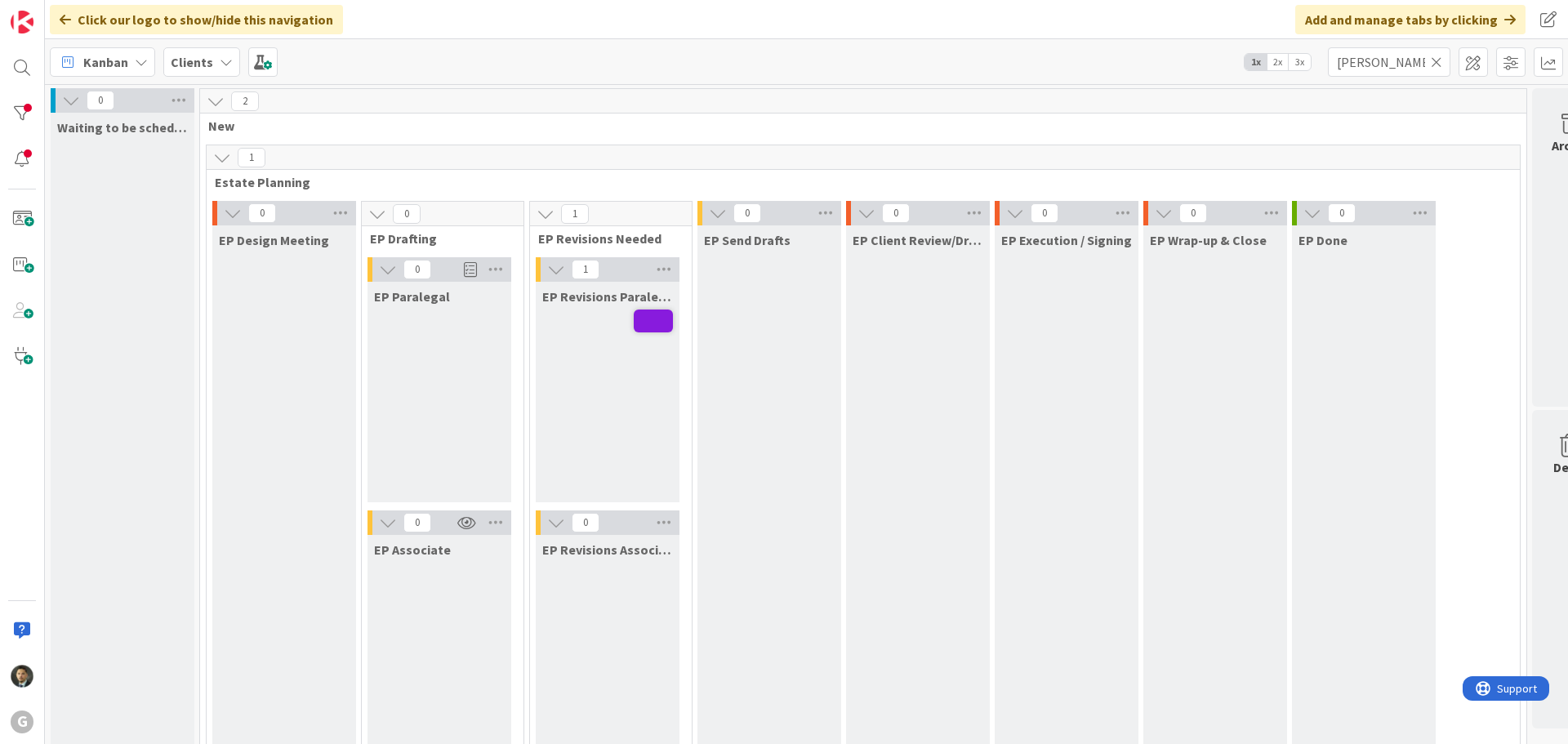
click at [1437, 61] on icon at bounding box center [1436, 62] width 11 height 15
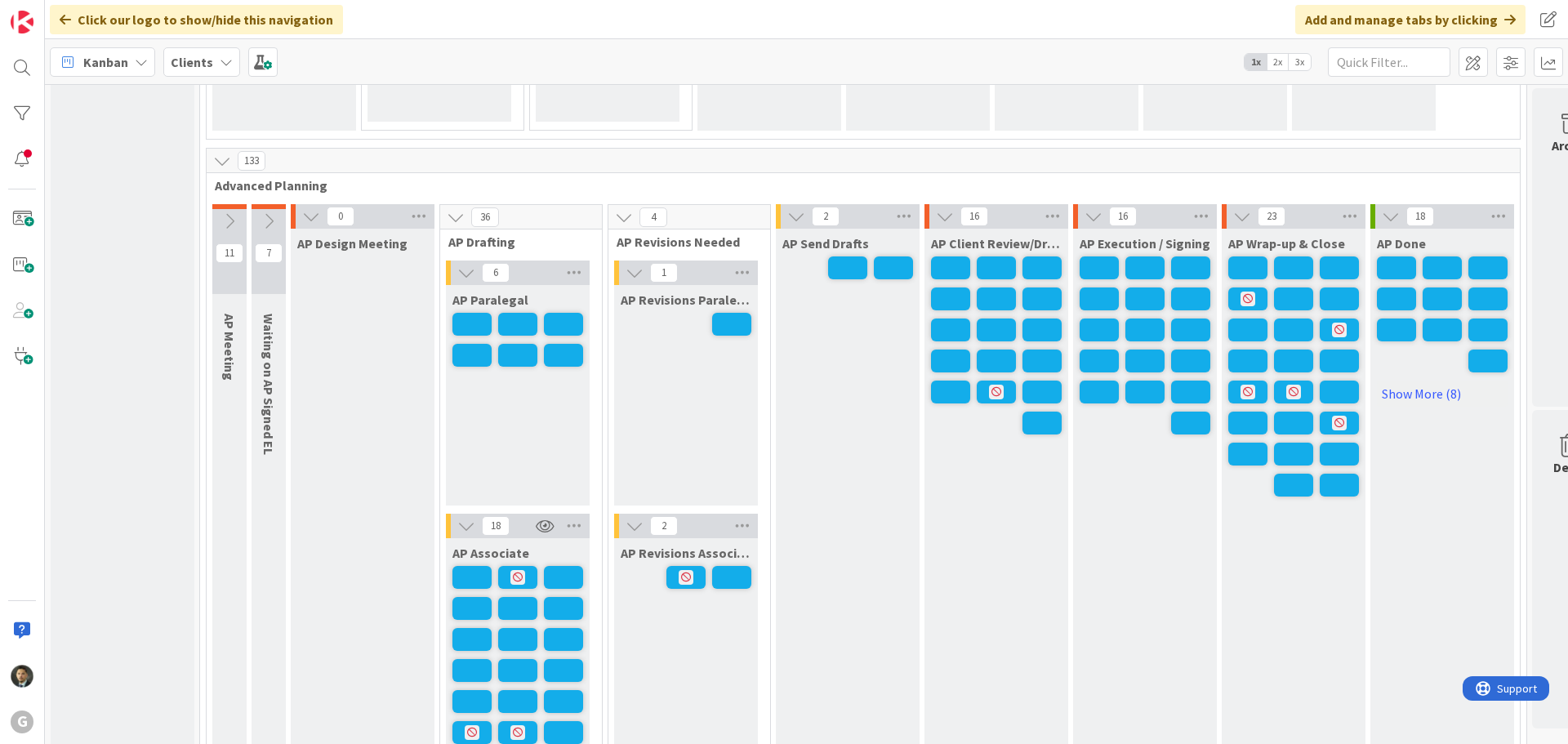
scroll to position [1226, 0]
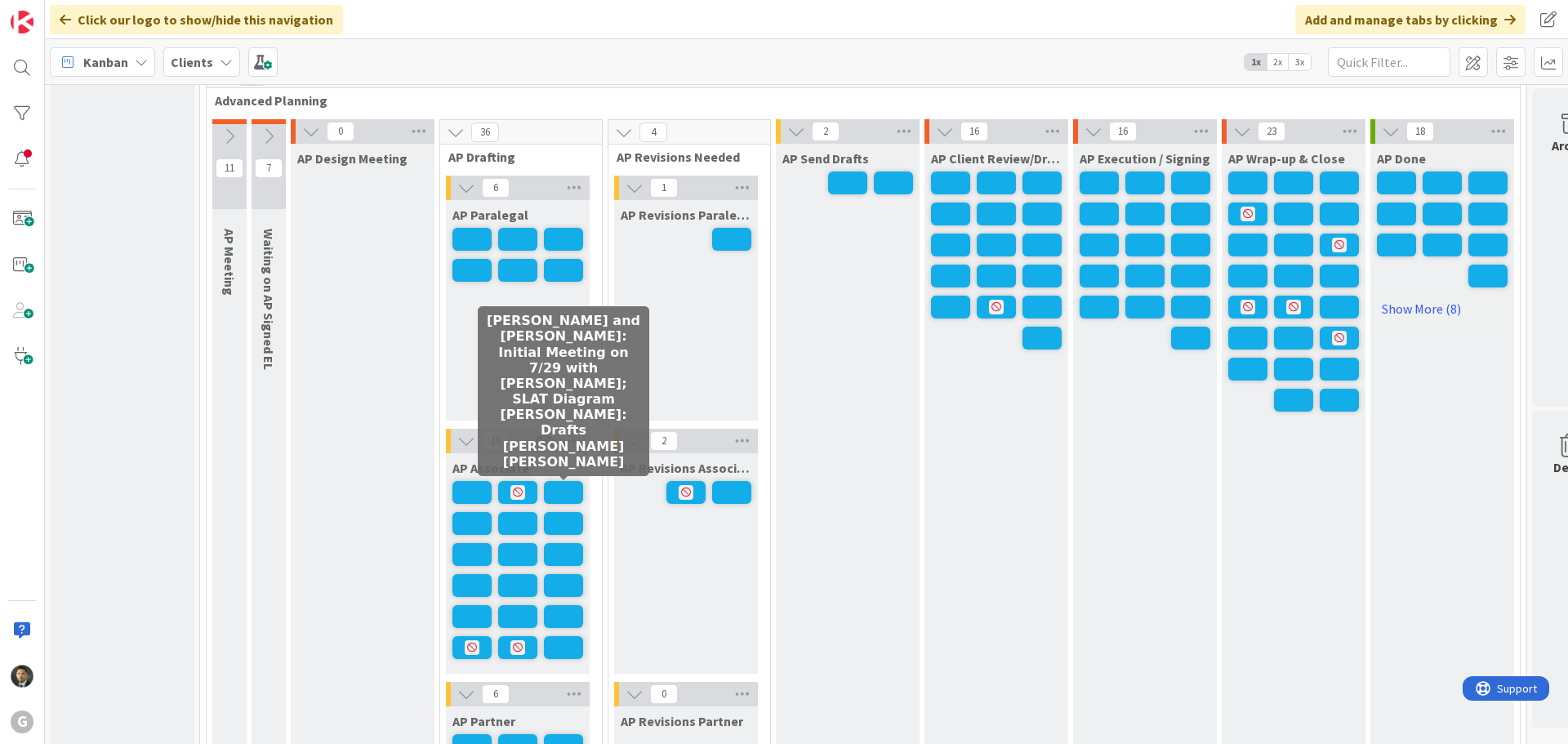
click at [572, 495] on span at bounding box center [563, 492] width 39 height 23
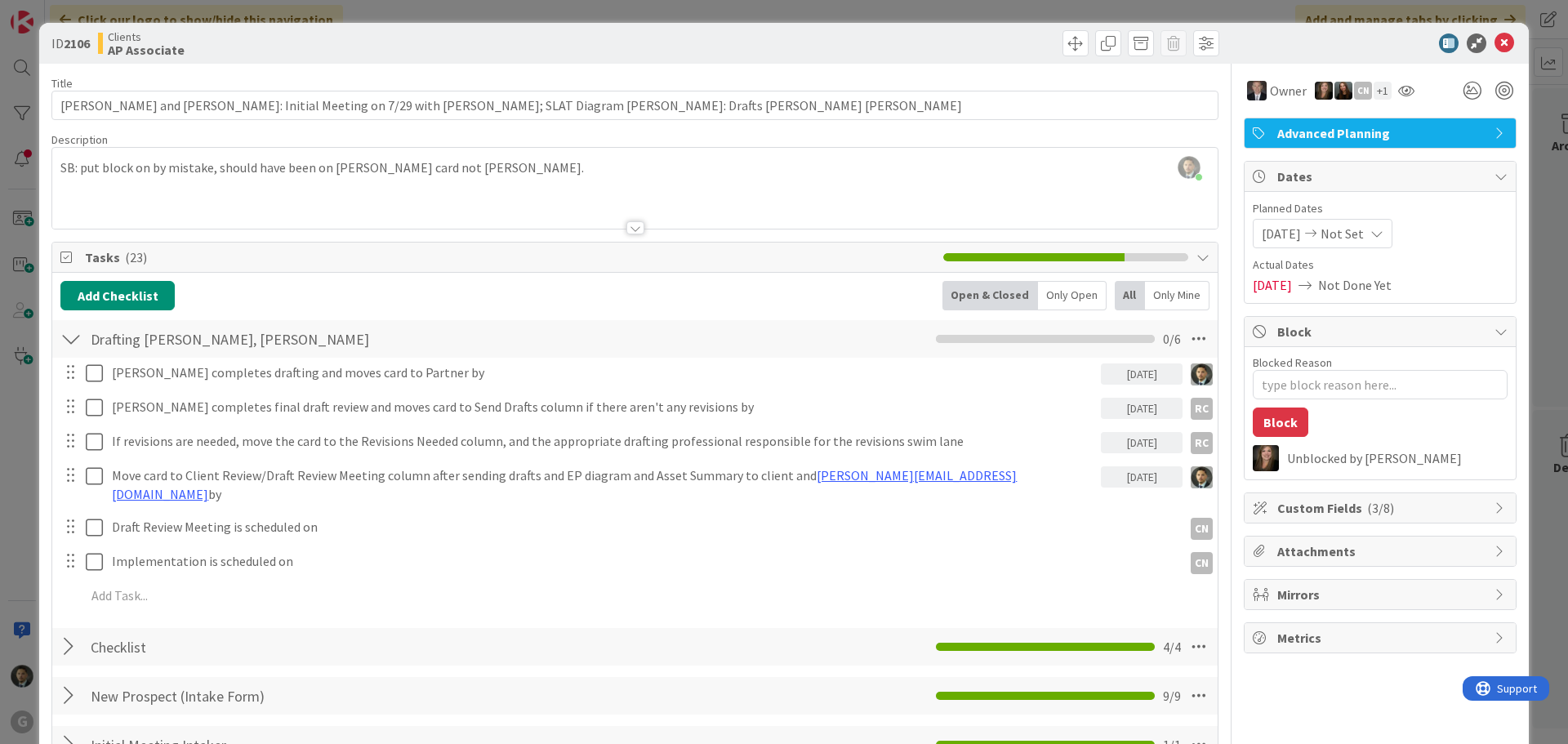
type textarea "x"
